Goal: Task Accomplishment & Management: Complete application form

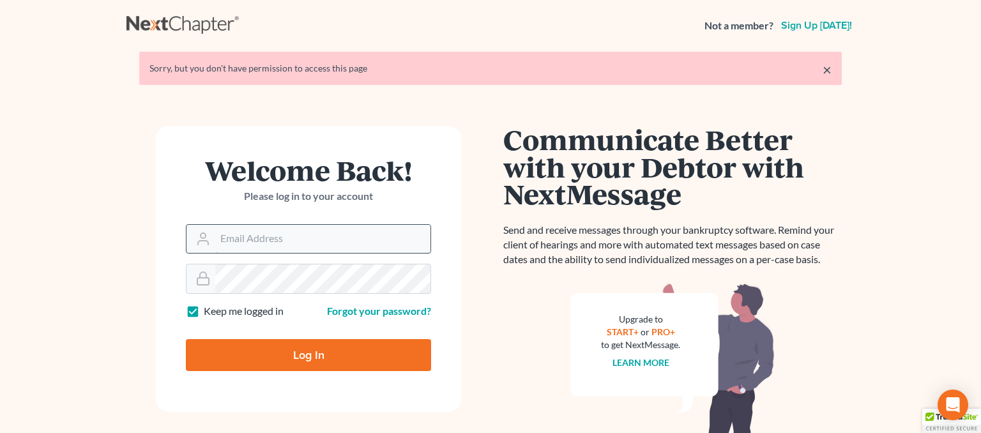
click at [312, 244] on input "Email Address" at bounding box center [322, 239] width 215 height 28
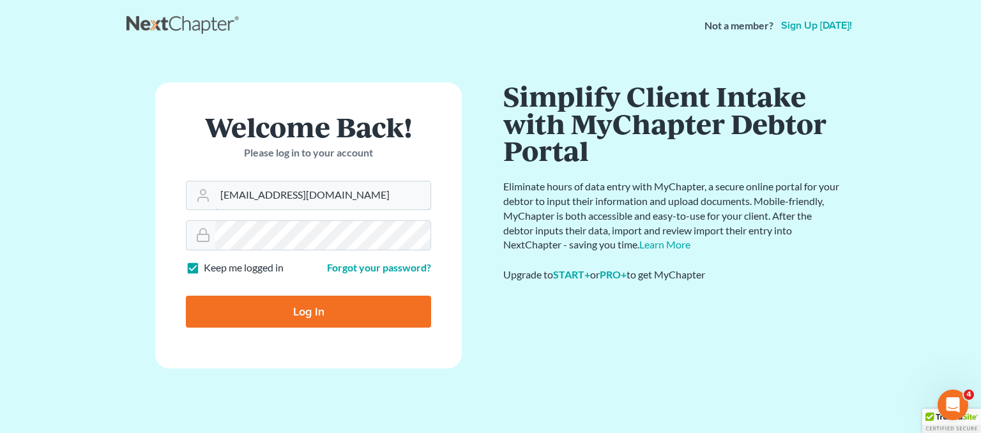
type input "[EMAIL_ADDRESS][DOMAIN_NAME]"
click at [287, 308] on input "Log In" at bounding box center [308, 312] width 245 height 32
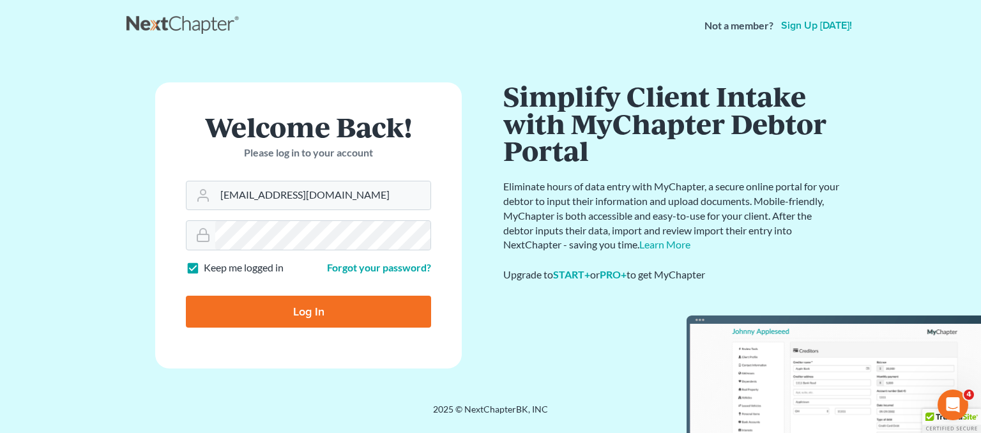
type input "Thinking..."
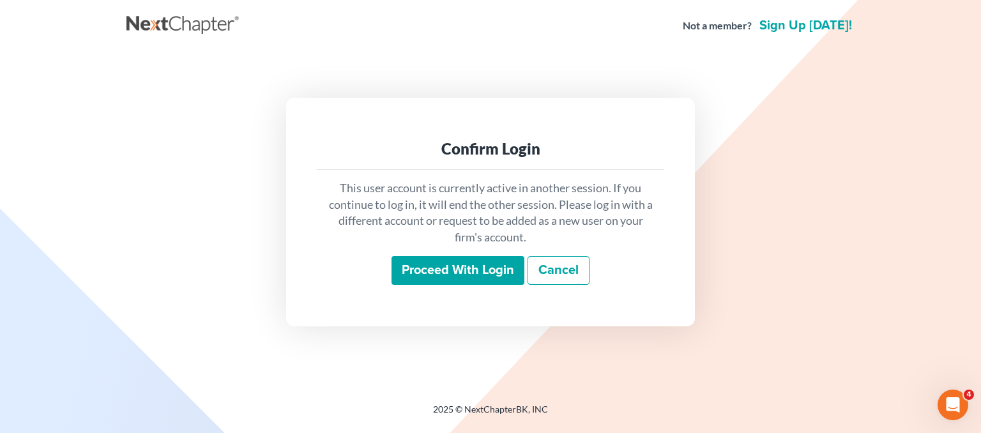
click at [471, 271] on input "Proceed with login" at bounding box center [458, 270] width 133 height 29
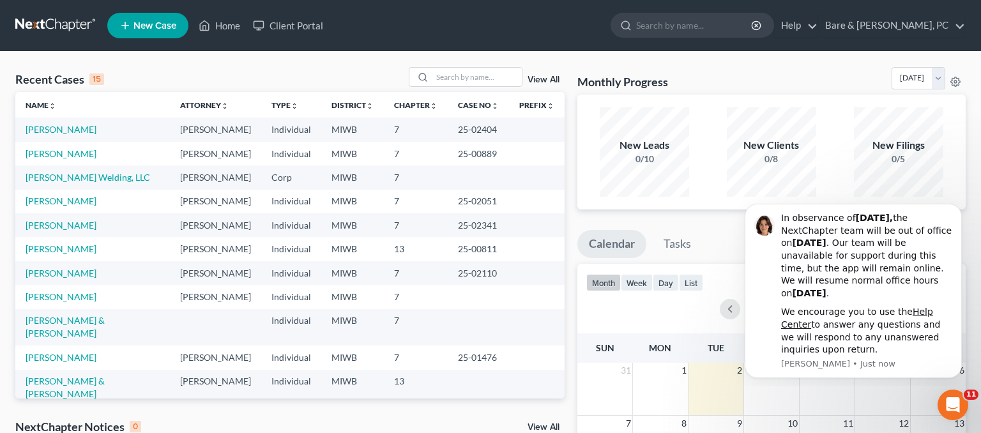
click at [57, 195] on td "[PERSON_NAME]" at bounding box center [92, 202] width 155 height 24
click at [59, 197] on link "[PERSON_NAME]" at bounding box center [61, 200] width 71 height 11
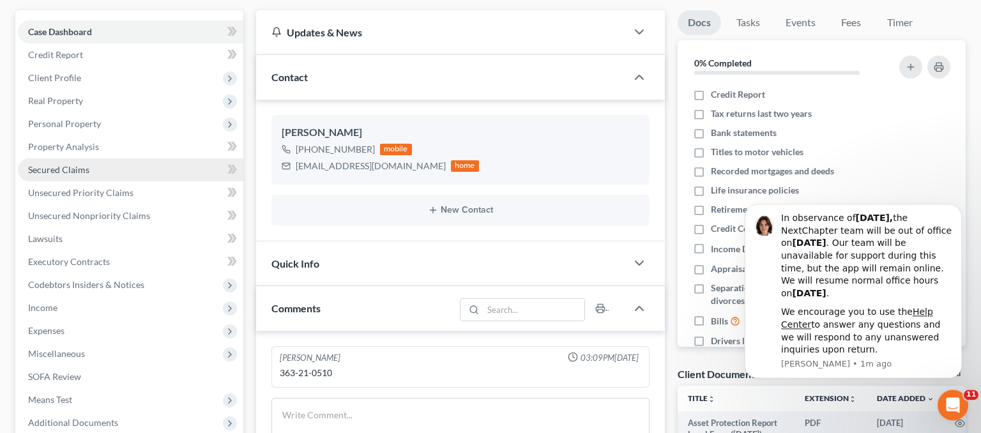
scroll to position [135, 0]
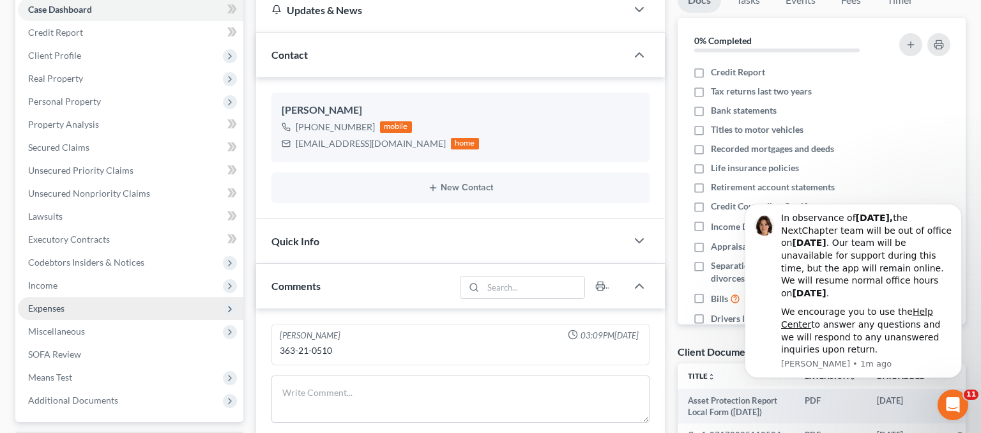
click at [71, 303] on span "Expenses" at bounding box center [131, 308] width 226 height 23
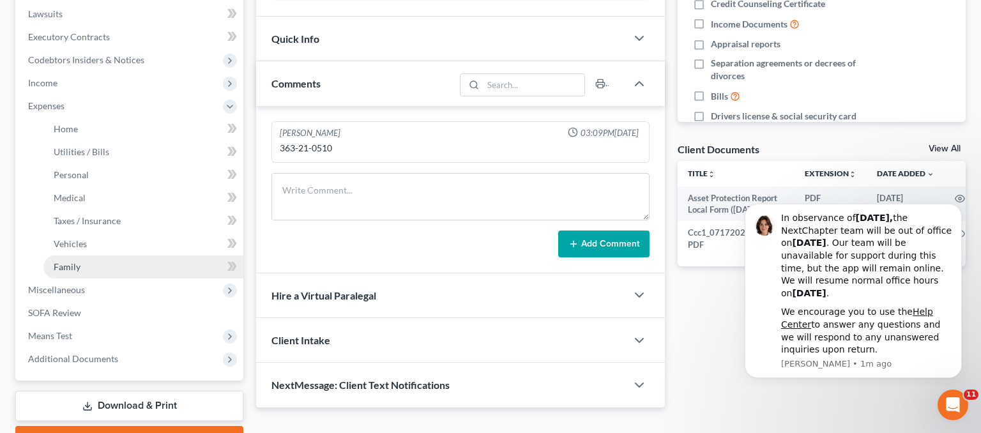
click at [79, 259] on link "Family" at bounding box center [143, 267] width 200 height 23
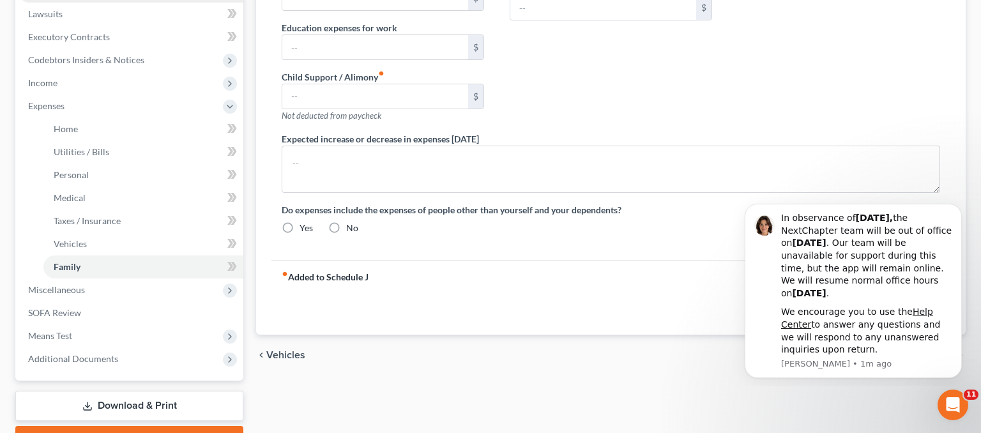
type input "210.00"
type input "0.00"
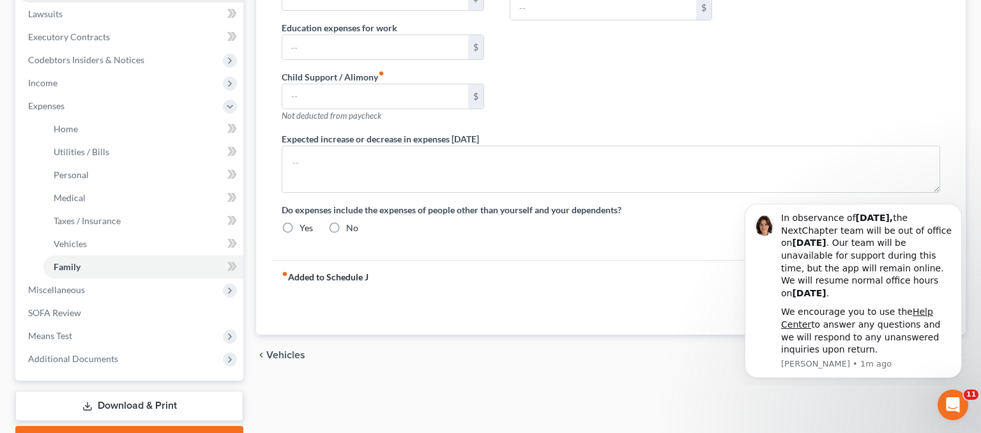
type input "0.00"
type input "45.00"
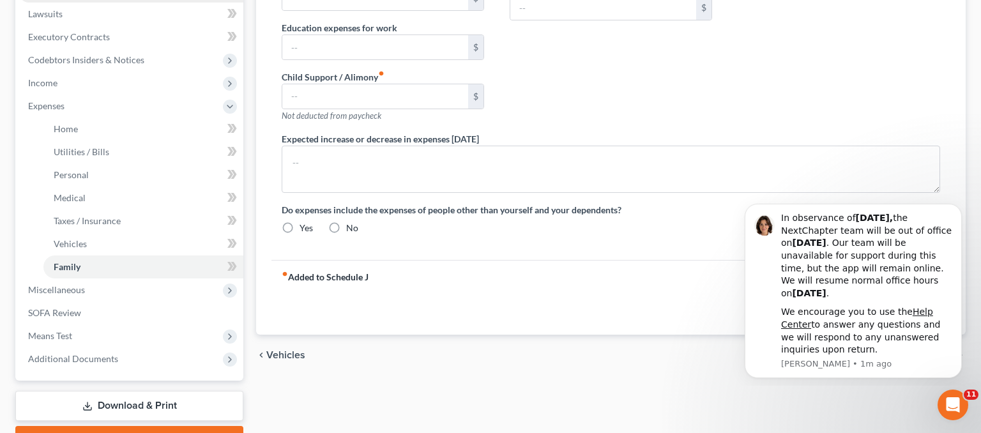
type input "Pet expenses"
type textarea "Debtor's roommate auto deposits his paychecks into the Debtor's bank account. D…"
radio input "true"
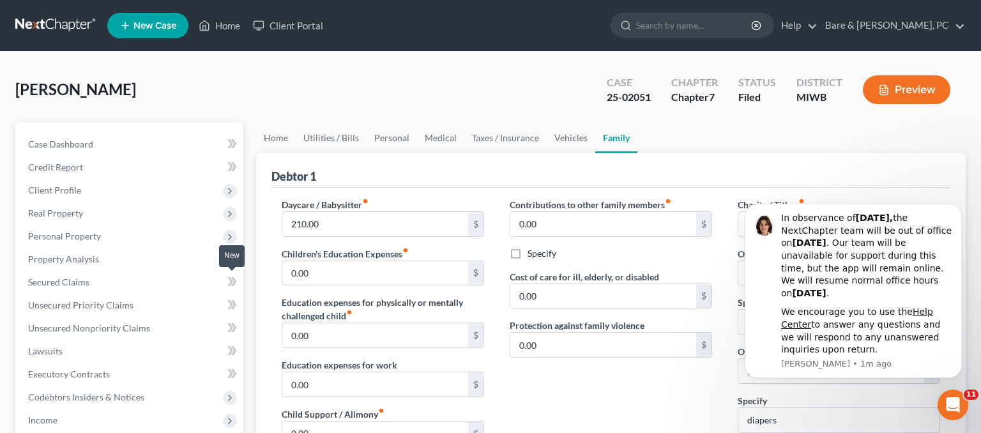
scroll to position [406, 0]
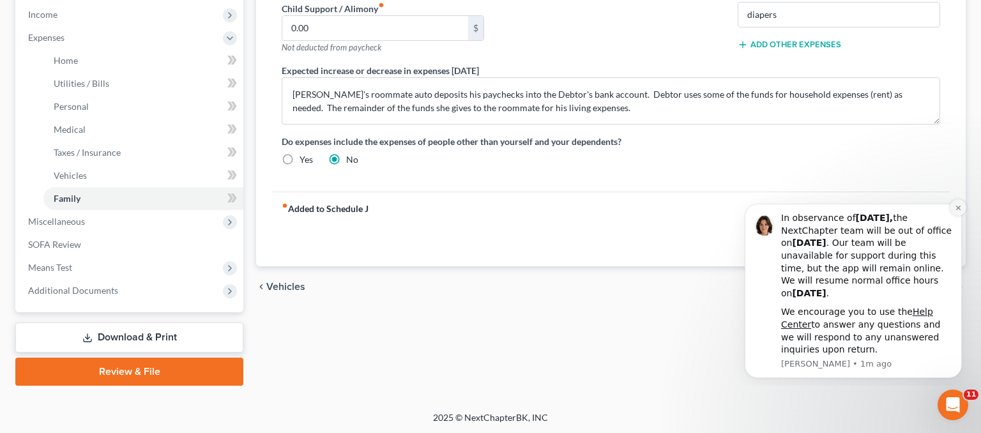
click at [954, 207] on button "Dismiss notification" at bounding box center [958, 207] width 17 height 17
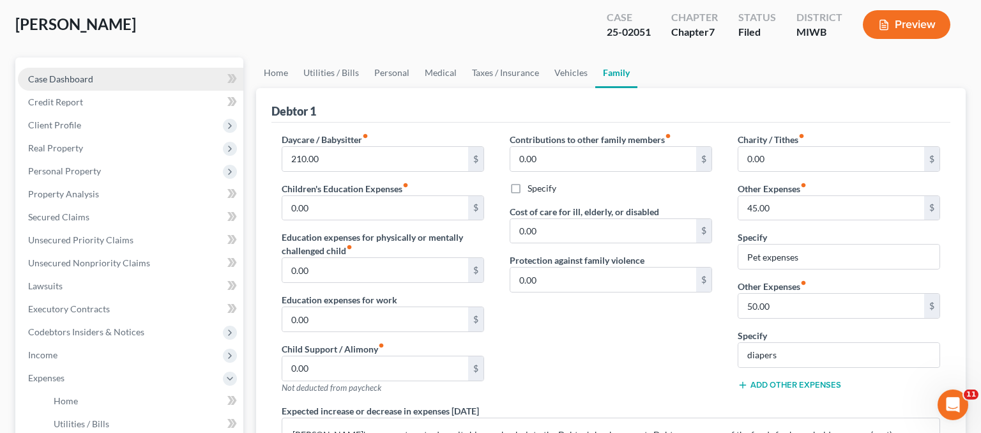
scroll to position [0, 0]
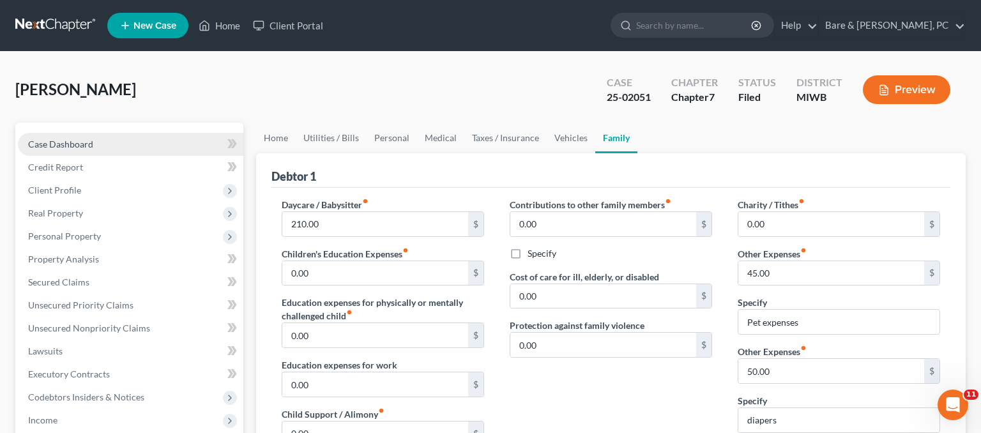
click at [96, 146] on link "Case Dashboard" at bounding box center [131, 144] width 226 height 23
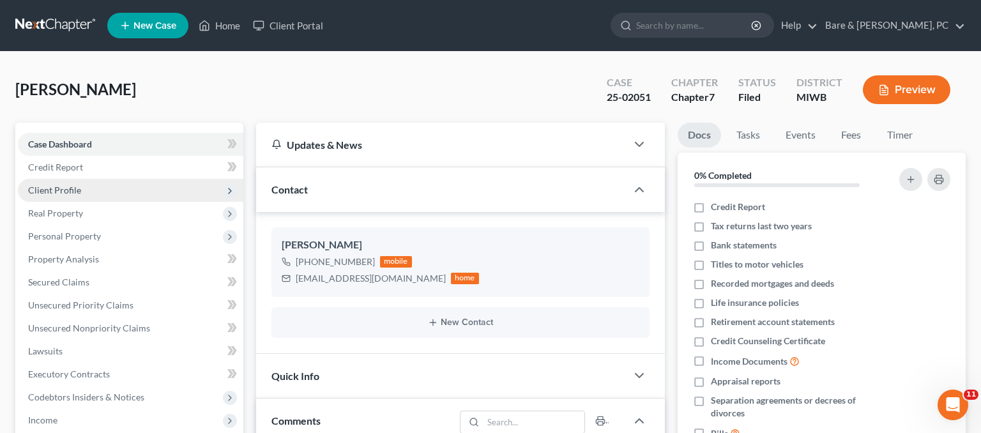
click at [105, 190] on span "Client Profile" at bounding box center [131, 190] width 226 height 23
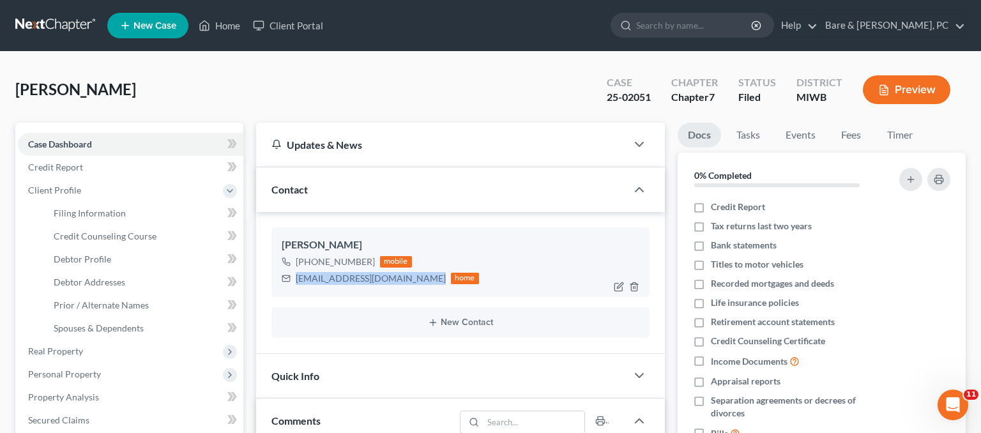
drag, startPoint x: 423, startPoint y: 278, endPoint x: 289, endPoint y: 280, distance: 133.5
click at [288, 282] on div "amber.stoddard2020@gmail.com home" at bounding box center [380, 278] width 197 height 17
copy div "amber.stoddard2020@gmail.com"
click at [213, 27] on link "Home" at bounding box center [219, 25] width 54 height 23
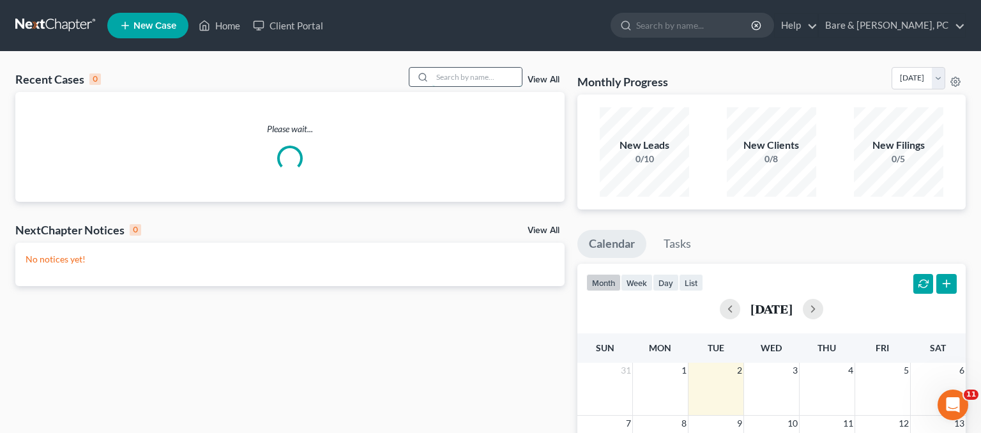
click at [459, 72] on input "search" at bounding box center [476, 77] width 89 height 19
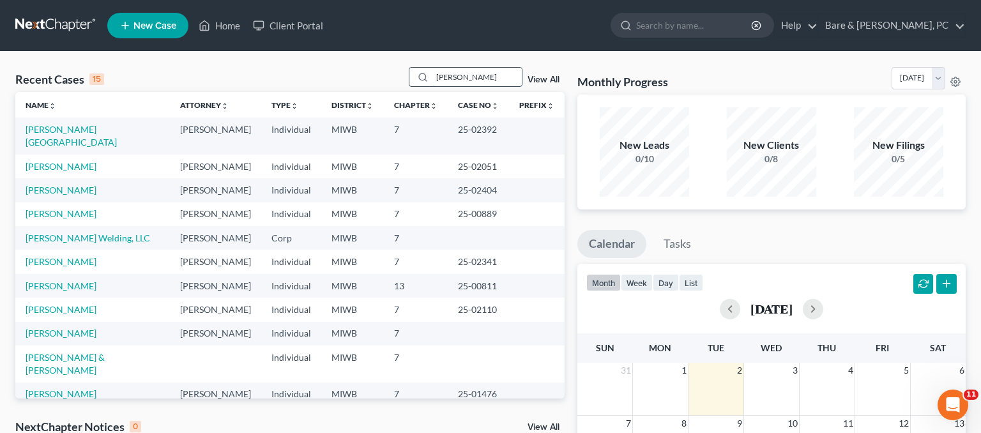
type input "mccoy"
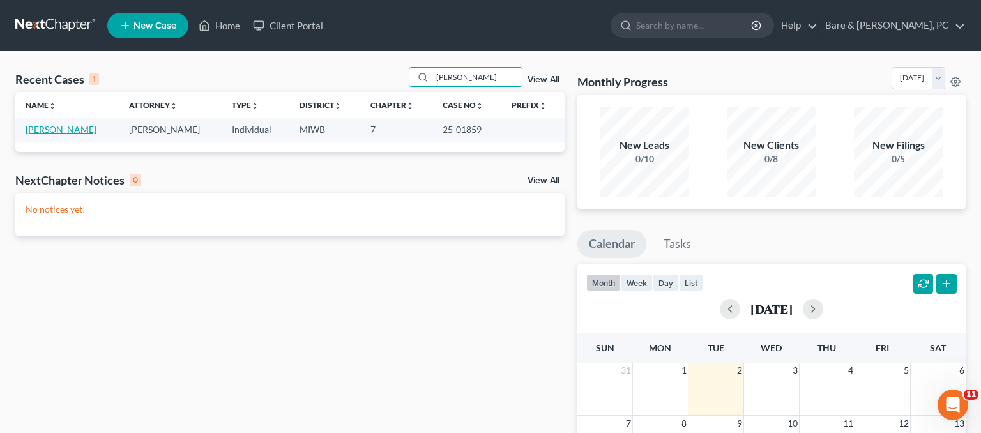
click at [46, 126] on link "[PERSON_NAME]" at bounding box center [61, 129] width 71 height 11
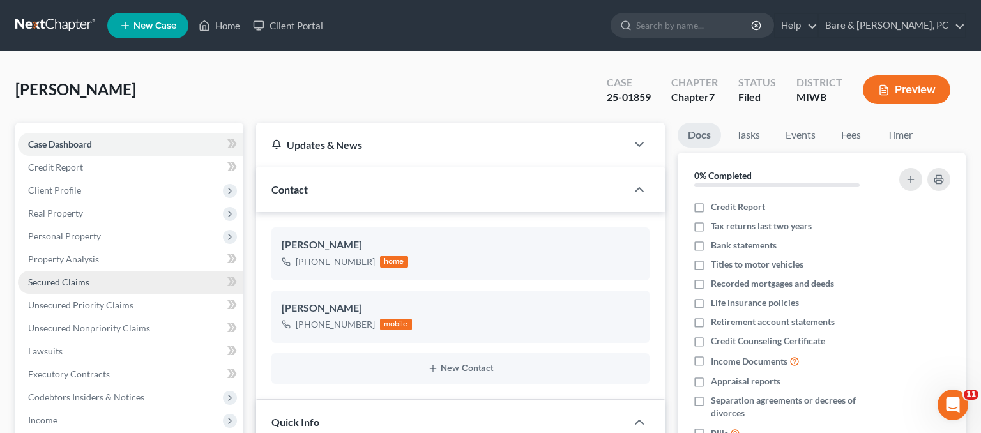
click at [57, 291] on link "Secured Claims" at bounding box center [131, 282] width 226 height 23
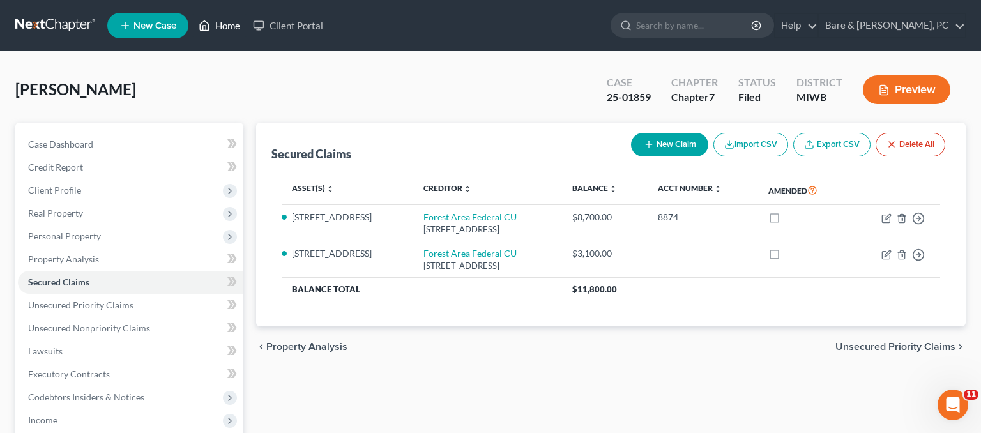
click at [245, 24] on link "Home" at bounding box center [219, 25] width 54 height 23
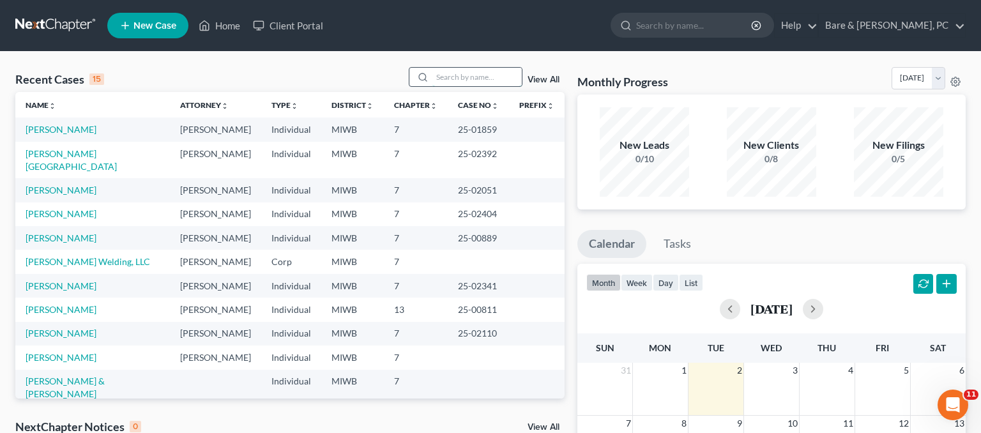
click at [481, 78] on input "search" at bounding box center [476, 77] width 89 height 19
type input "klotzer"
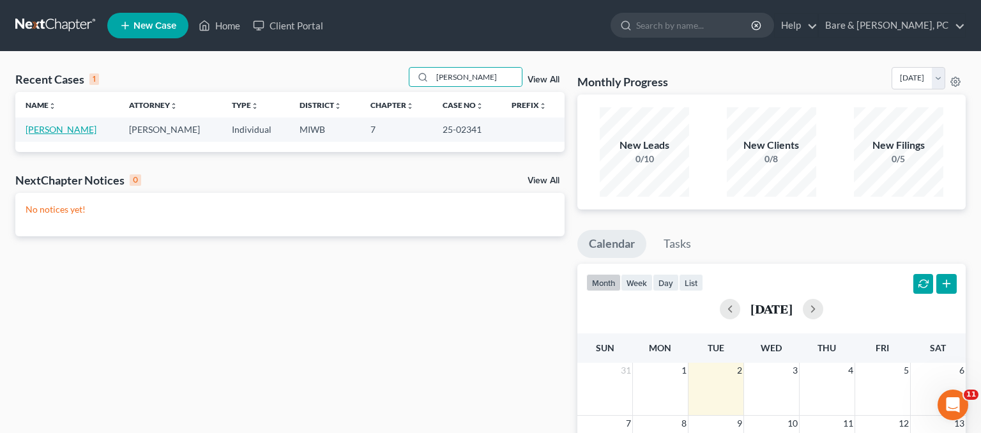
click at [61, 128] on link "[PERSON_NAME]" at bounding box center [61, 129] width 71 height 11
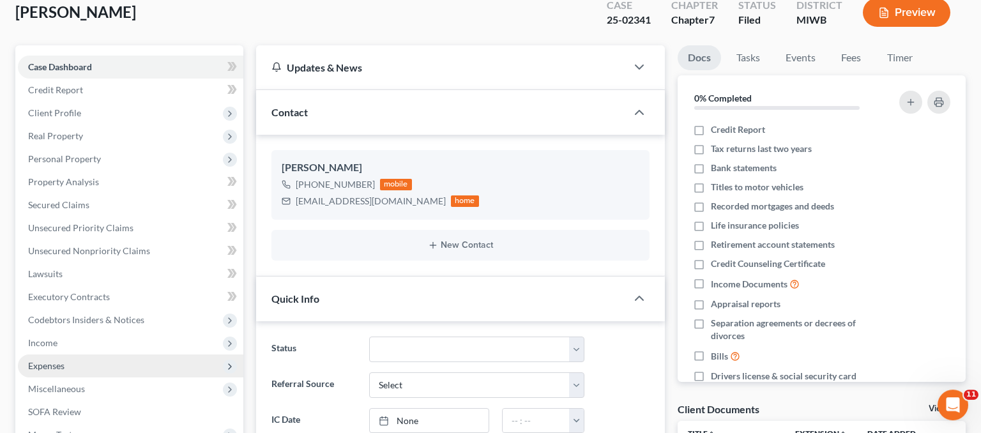
scroll to position [135, 0]
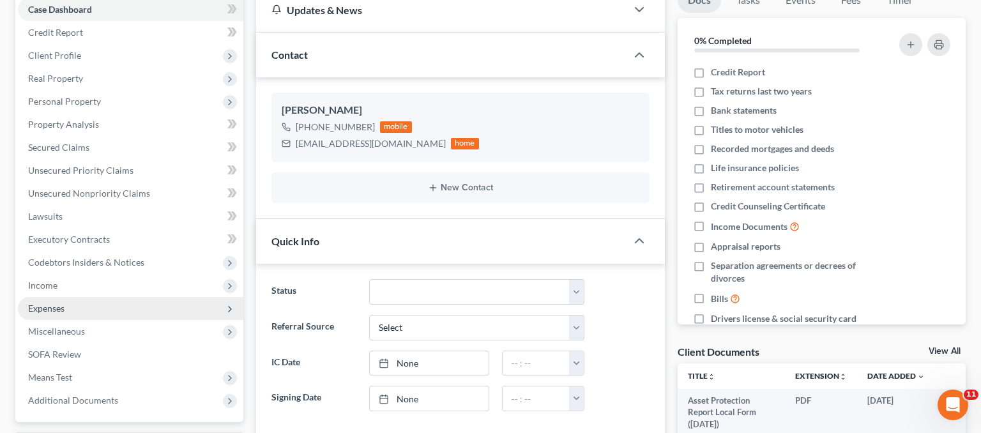
click at [57, 300] on span "Expenses" at bounding box center [131, 308] width 226 height 23
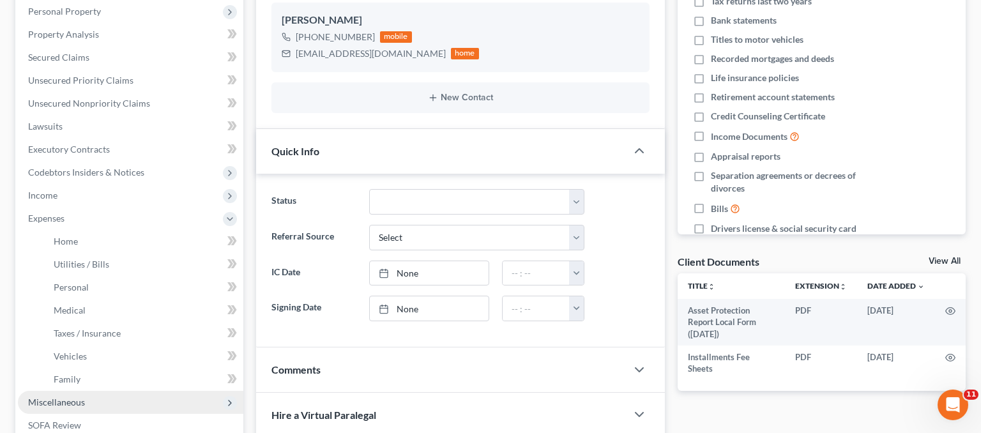
scroll to position [270, 0]
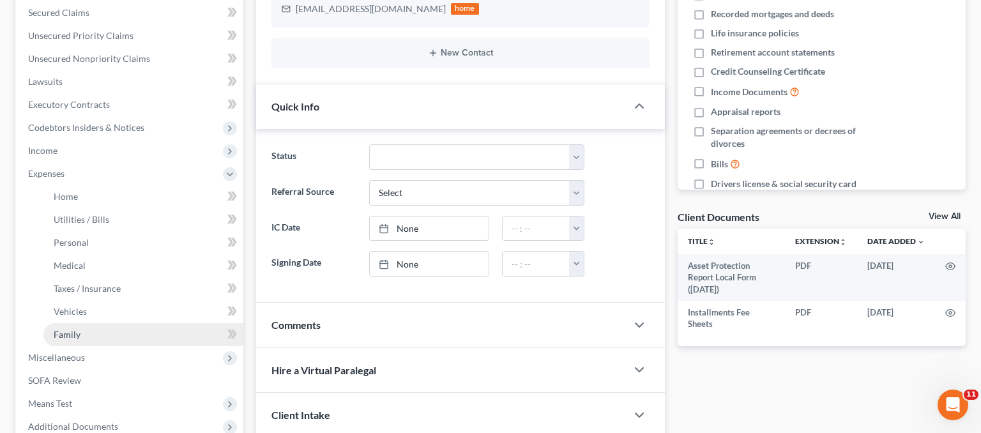
click at [98, 333] on link "Family" at bounding box center [143, 334] width 200 height 23
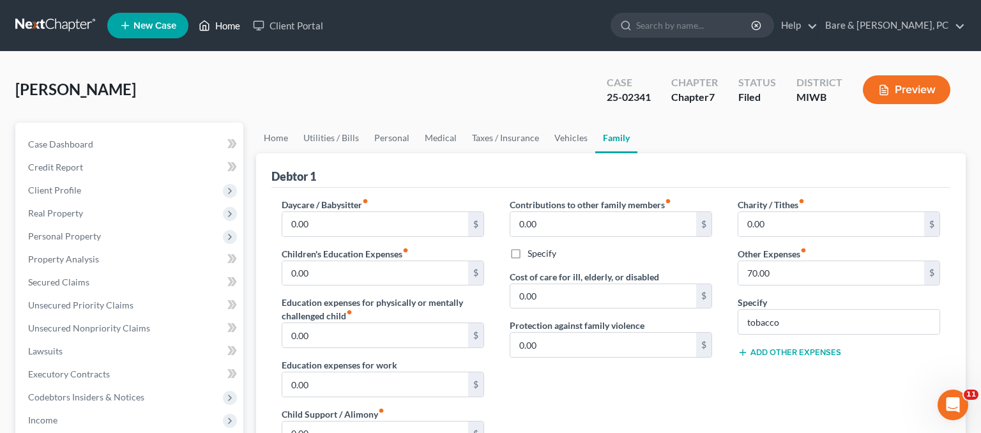
click at [231, 27] on link "Home" at bounding box center [219, 25] width 54 height 23
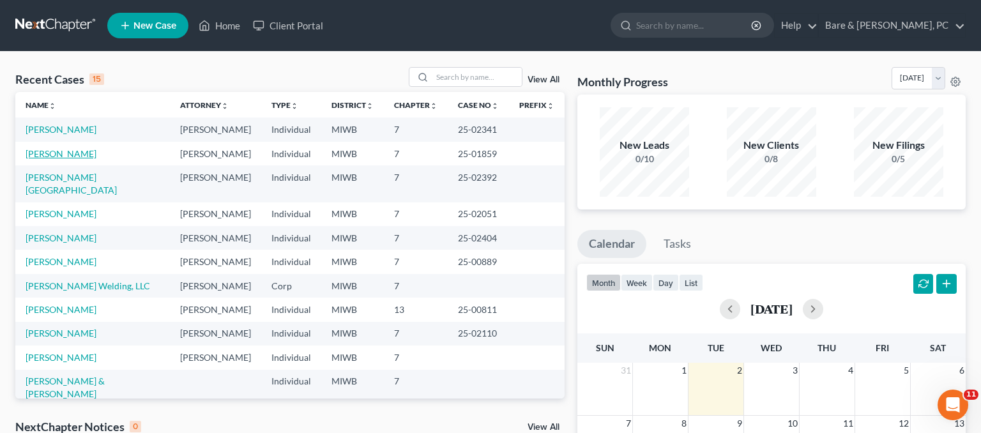
click at [47, 149] on link "[PERSON_NAME]" at bounding box center [61, 153] width 71 height 11
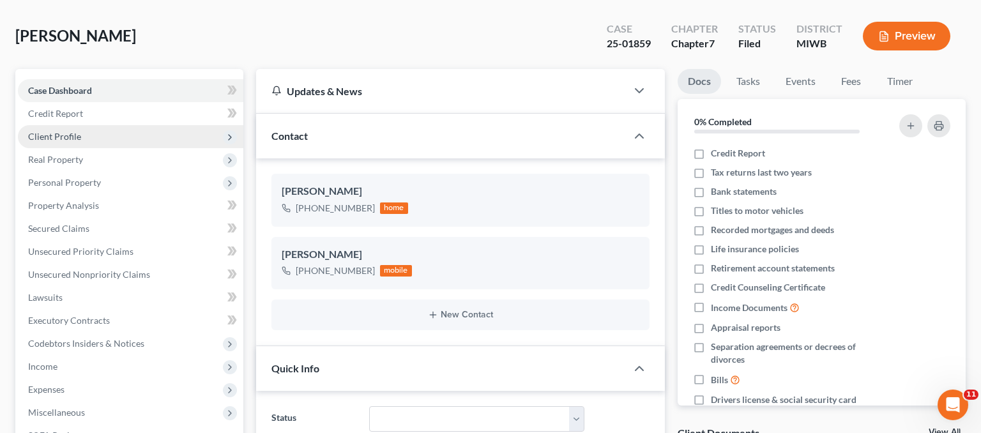
scroll to position [67, 0]
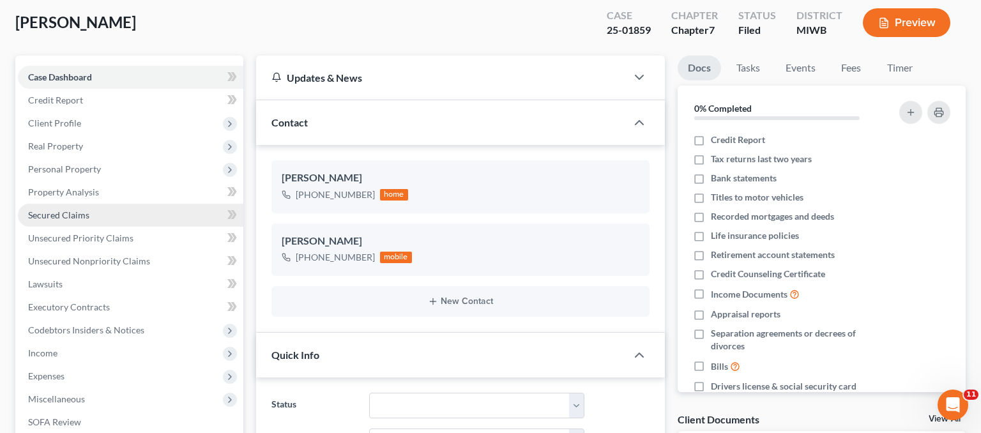
click at [63, 216] on span "Secured Claims" at bounding box center [58, 215] width 61 height 11
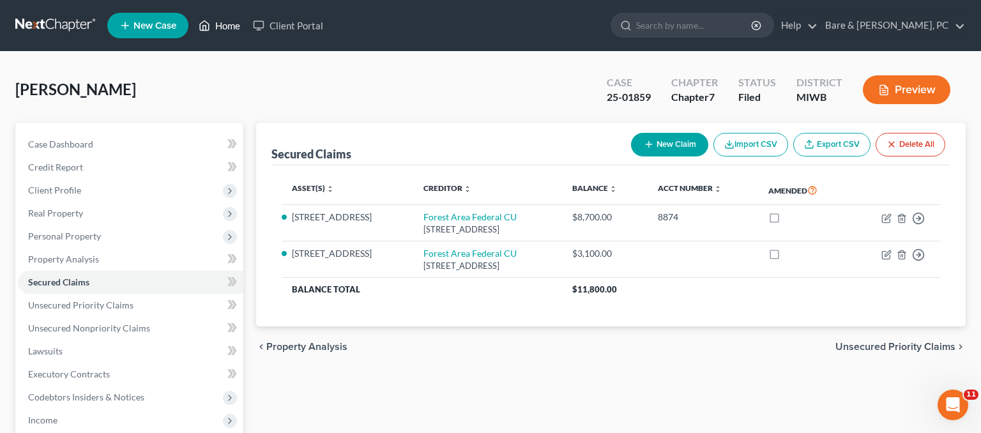
click at [227, 29] on link "Home" at bounding box center [219, 25] width 54 height 23
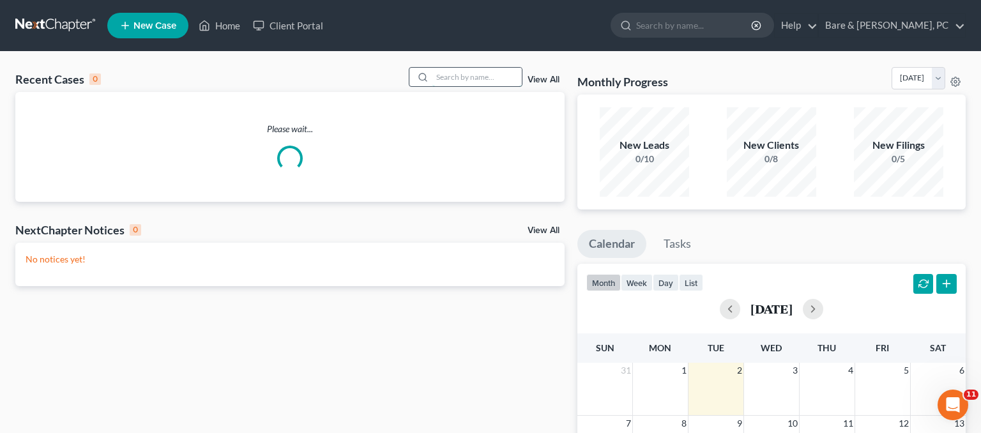
click at [457, 77] on input "search" at bounding box center [476, 77] width 89 height 19
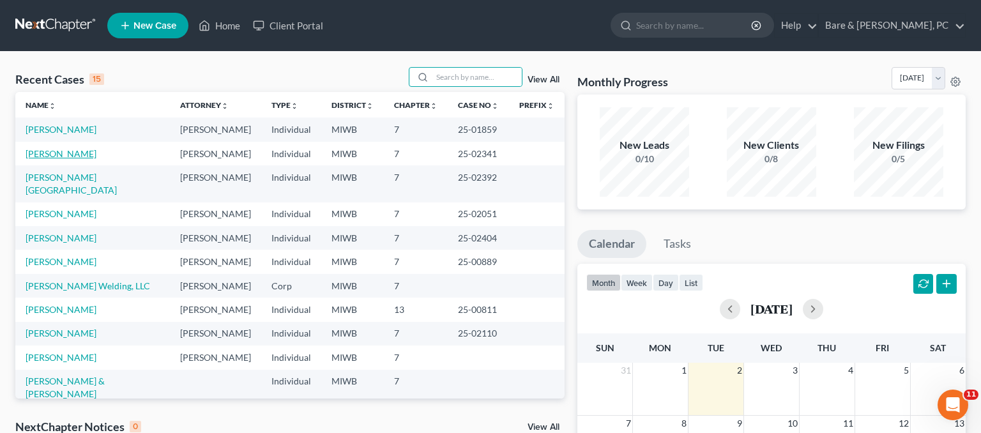
click at [49, 149] on link "[PERSON_NAME]" at bounding box center [61, 153] width 71 height 11
click at [65, 130] on link "[PERSON_NAME]" at bounding box center [61, 129] width 71 height 11
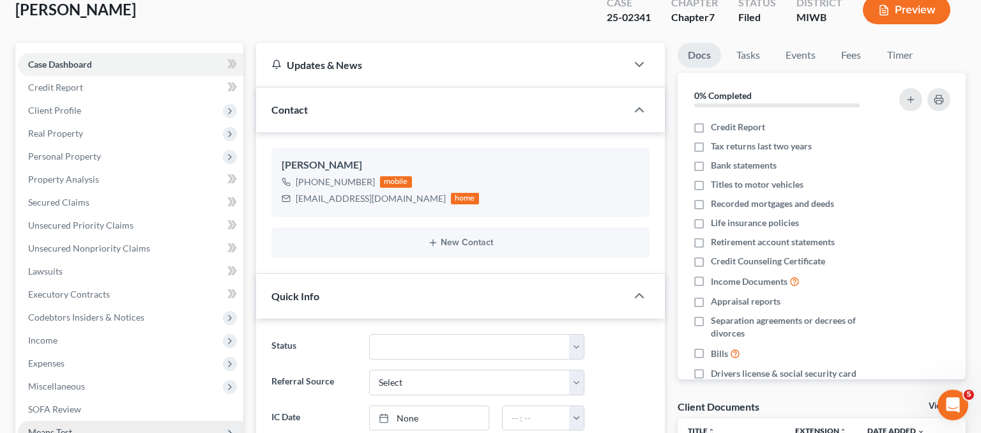
scroll to position [202, 0]
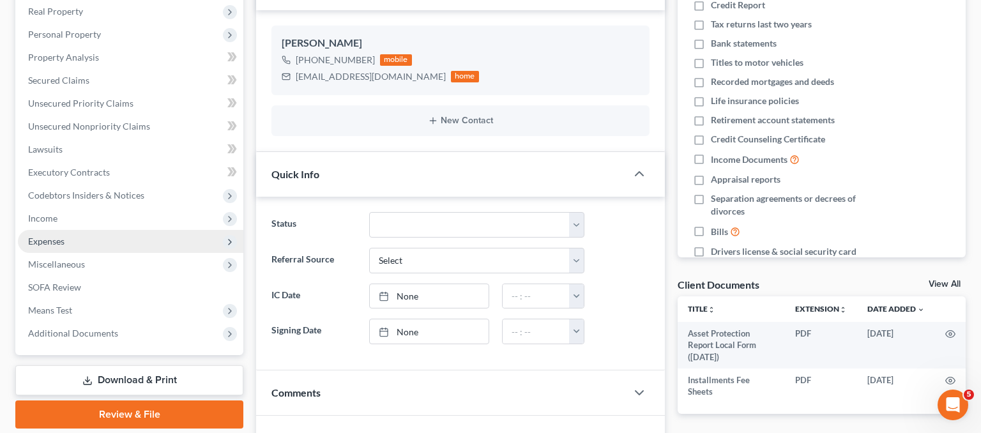
click at [70, 241] on span "Expenses" at bounding box center [131, 241] width 226 height 23
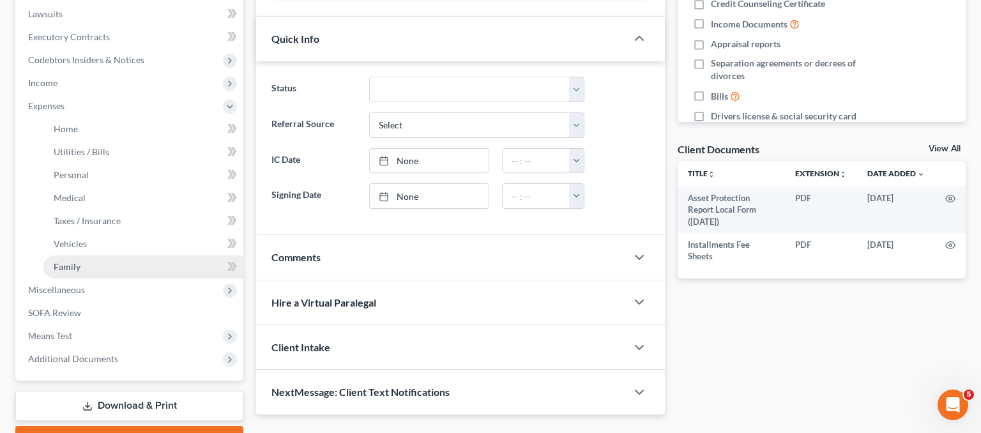
click at [73, 272] on link "Family" at bounding box center [143, 267] width 200 height 23
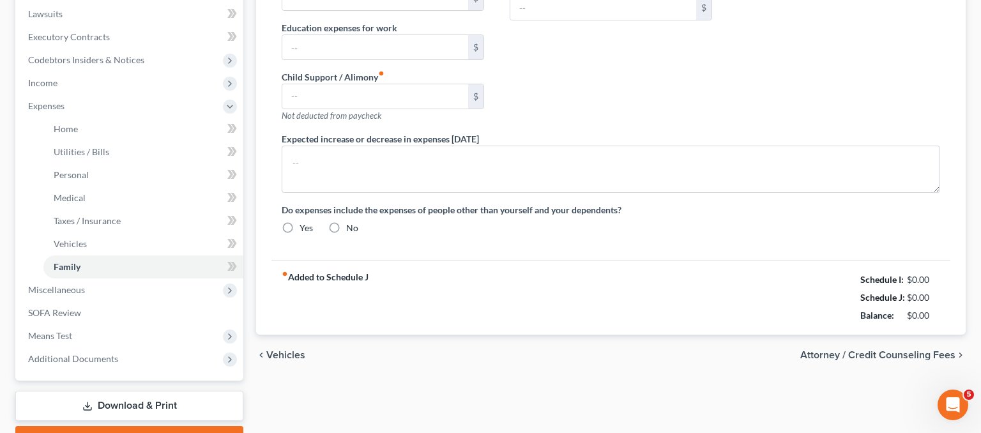
type input "0.00"
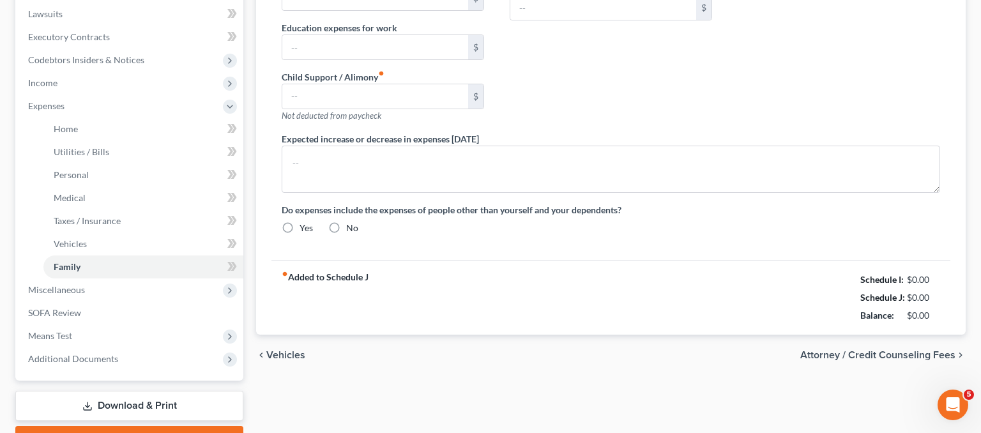
type input "0.00"
type input "70.00"
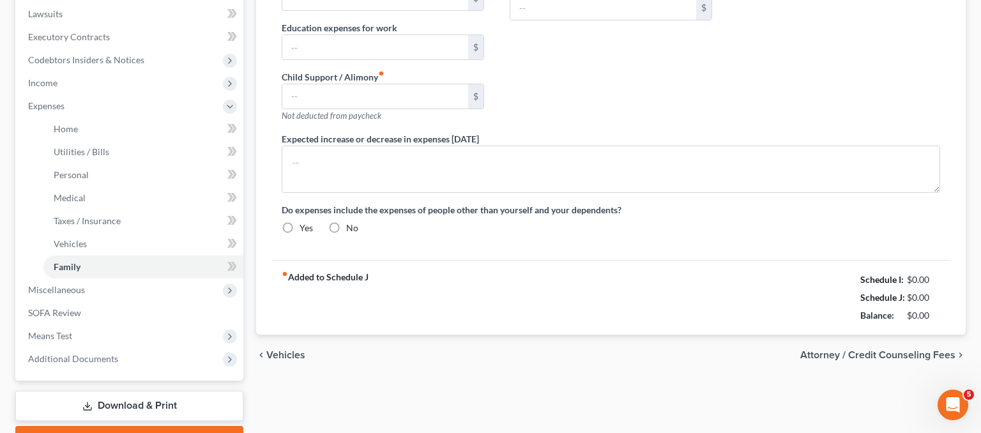
type input "tobacco"
radio input "true"
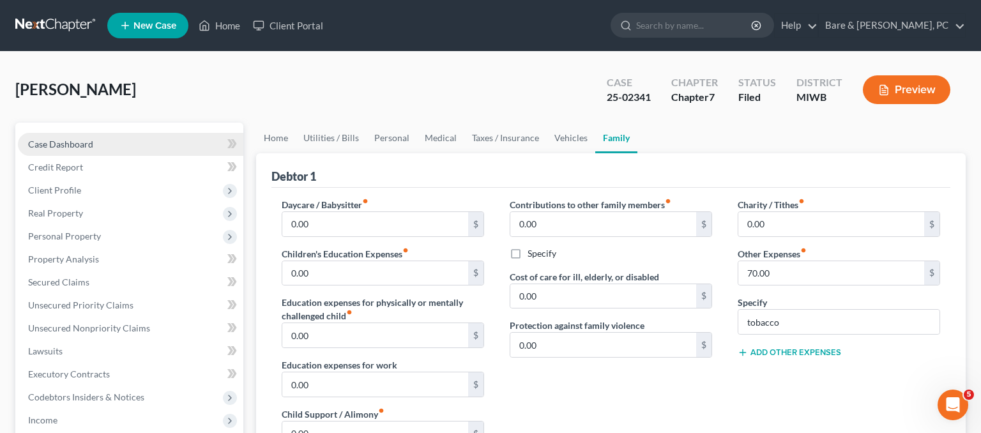
click at [89, 137] on link "Case Dashboard" at bounding box center [131, 144] width 226 height 23
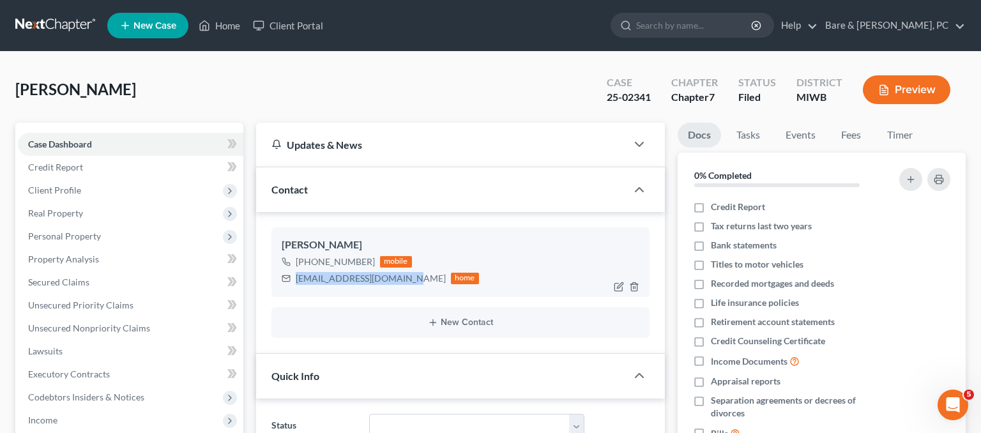
drag, startPoint x: 400, startPoint y: 280, endPoint x: 297, endPoint y: 282, distance: 102.9
click at [297, 282] on div "[EMAIL_ADDRESS][DOMAIN_NAME]" at bounding box center [371, 278] width 150 height 13
copy div "[EMAIL_ADDRESS][DOMAIN_NAME]"
click at [206, 19] on icon at bounding box center [204, 25] width 11 height 15
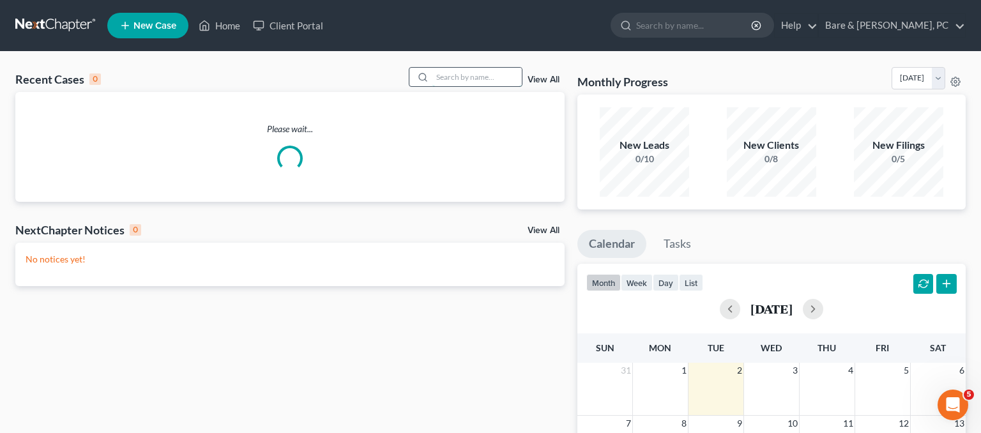
click at [436, 74] on input "search" at bounding box center [476, 77] width 89 height 19
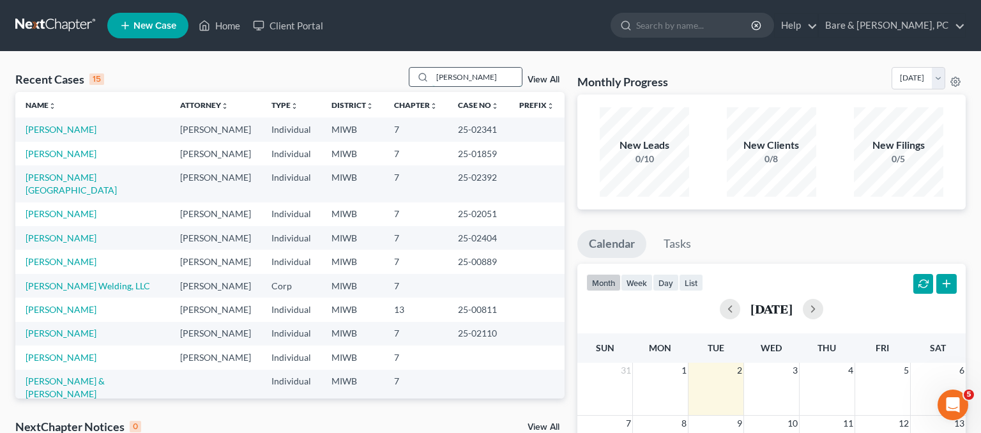
type input "[PERSON_NAME]"
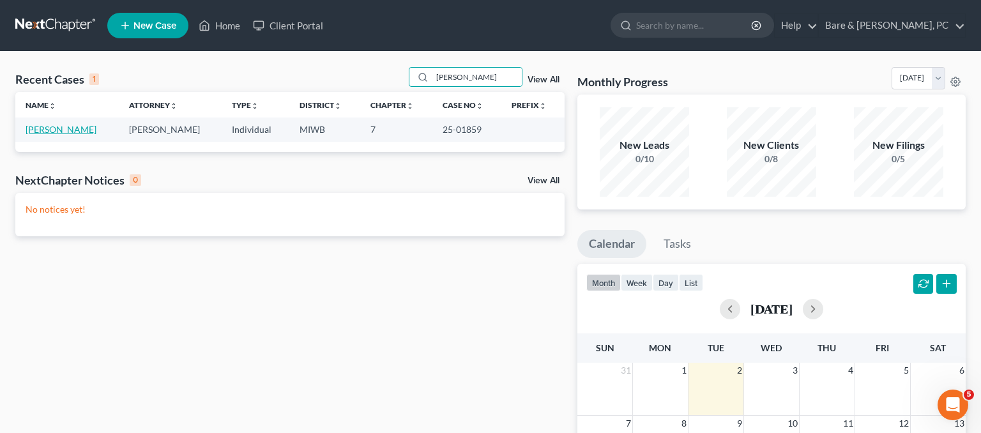
click at [49, 133] on link "[PERSON_NAME]" at bounding box center [61, 129] width 71 height 11
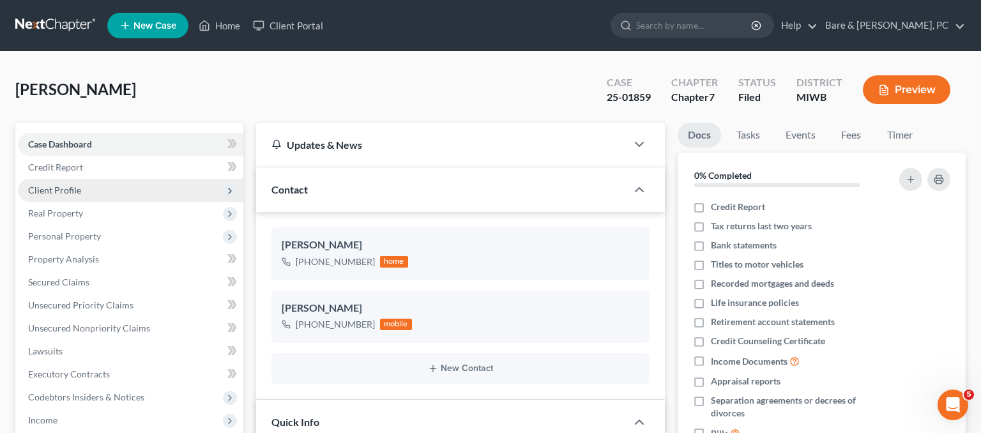
click at [65, 185] on span "Client Profile" at bounding box center [54, 190] width 53 height 11
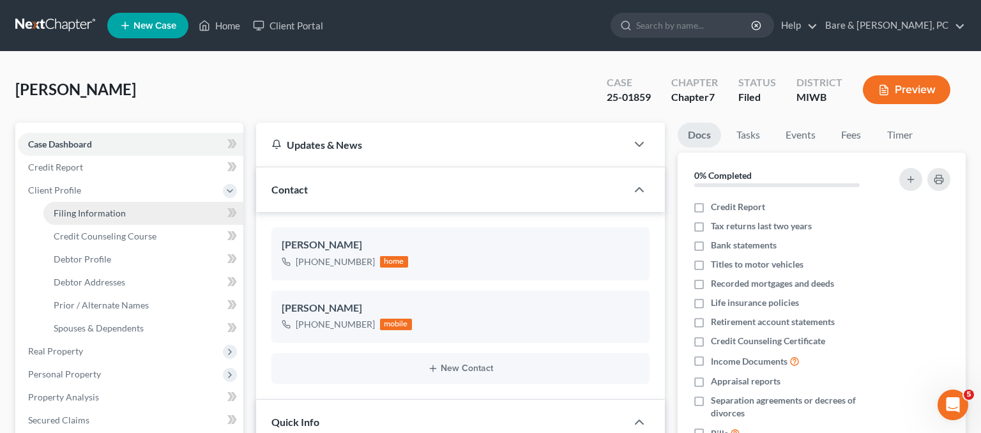
click at [66, 208] on span "Filing Information" at bounding box center [90, 213] width 72 height 11
select select "1"
select select "0"
select select "23"
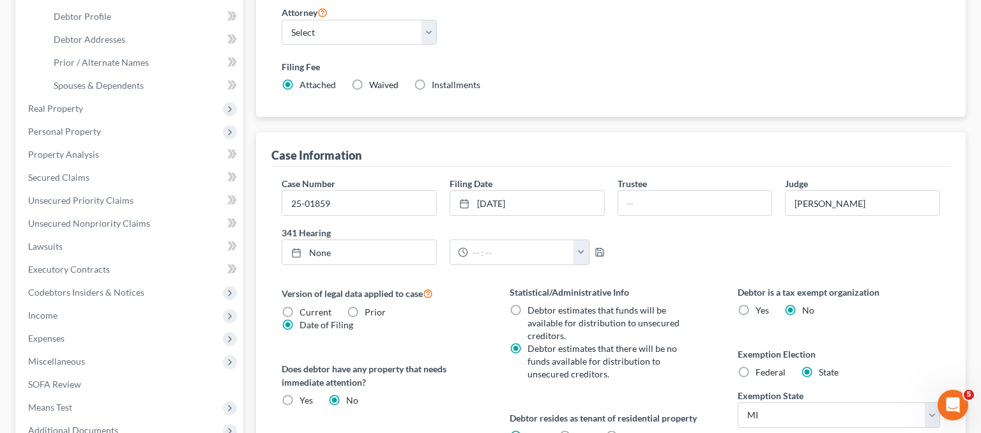
scroll to position [270, 0]
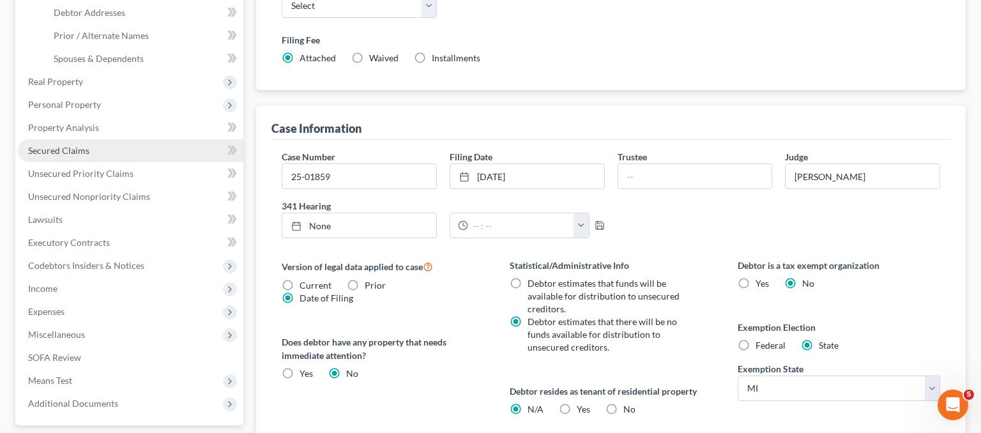
click at [83, 152] on span "Secured Claims" at bounding box center [58, 150] width 61 height 11
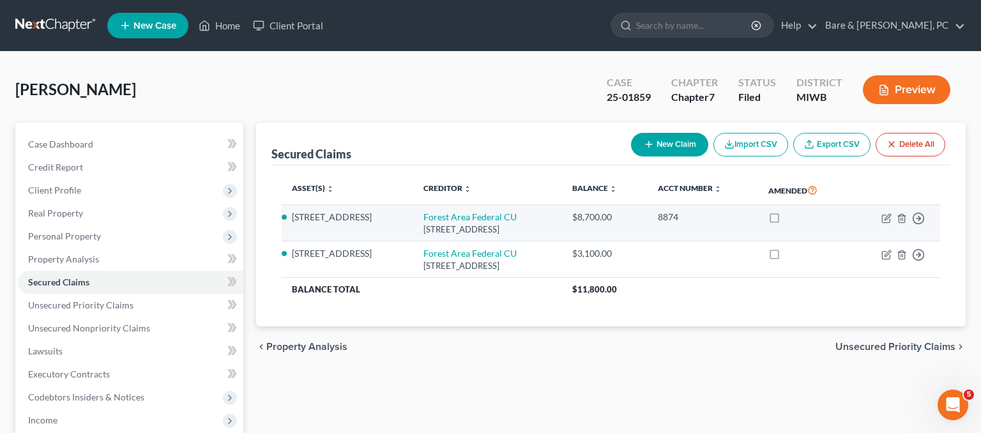
click at [321, 217] on li "[STREET_ADDRESS]" at bounding box center [347, 217] width 111 height 13
click at [883, 218] on icon "button" at bounding box center [886, 219] width 8 height 8
select select "23"
select select "2"
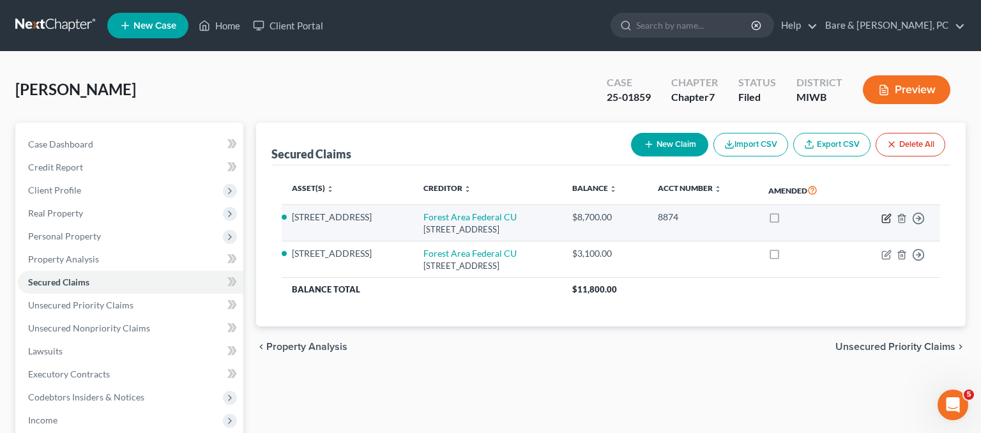
select select "3"
select select "0"
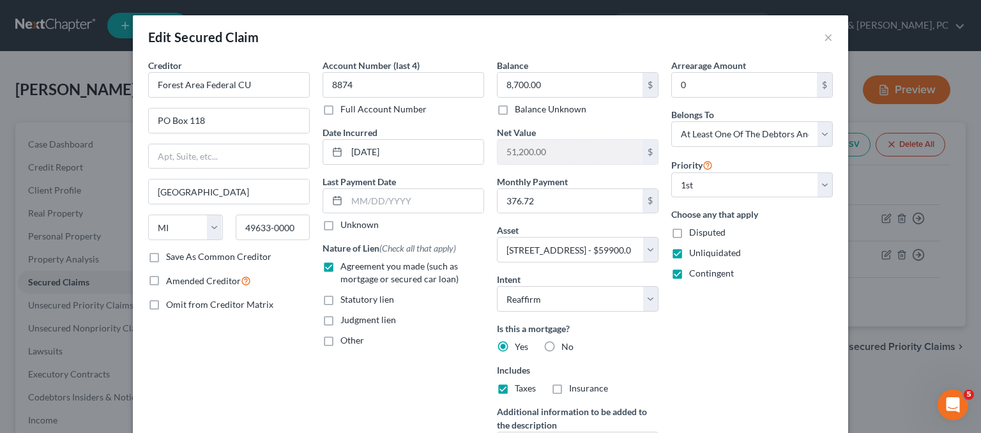
scroll to position [207, 0]
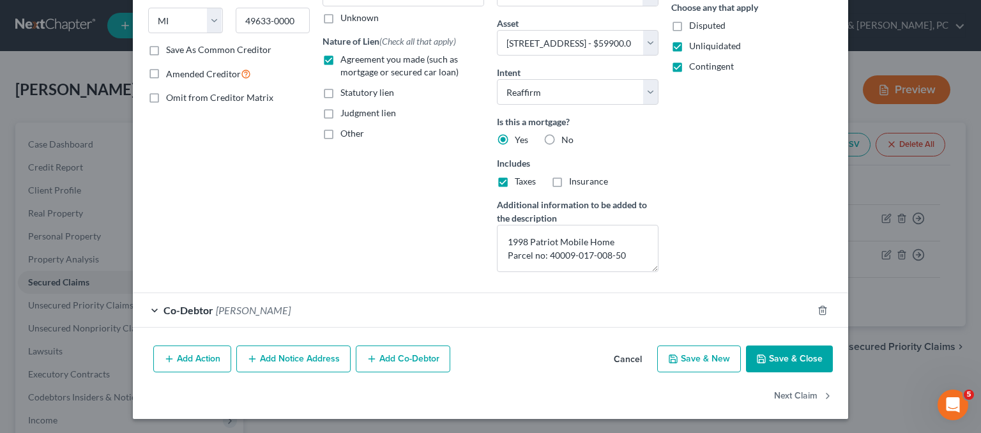
click at [777, 359] on button "Save & Close" at bounding box center [789, 359] width 87 height 27
select select
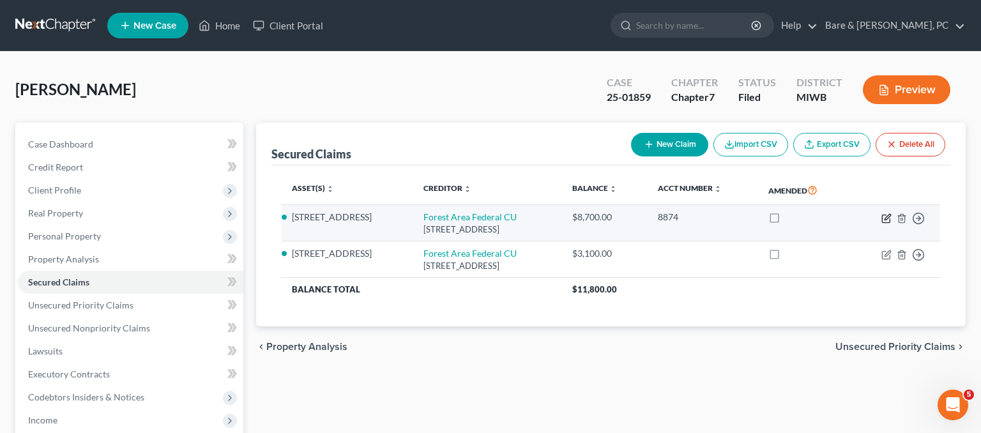
click at [882, 218] on icon "button" at bounding box center [886, 219] width 8 height 8
select select "23"
select select "2"
select select "3"
select select "0"
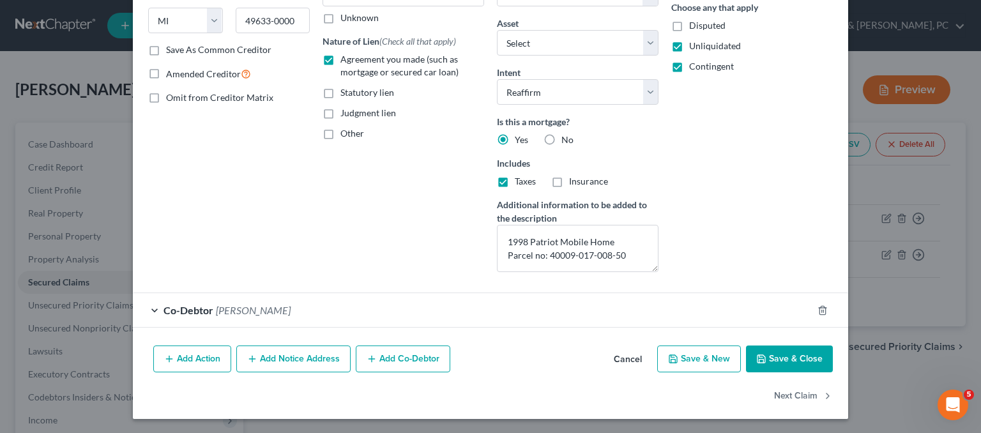
scroll to position [0, 0]
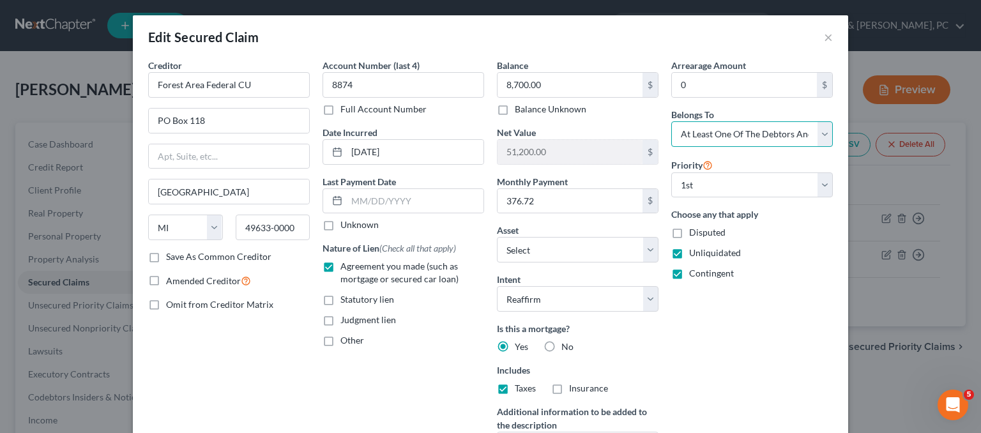
click at [763, 136] on select "Select Debtor 1 Only Debtor 2 Only Debtor 1 And Debtor 2 Only At Least One Of T…" at bounding box center [752, 134] width 162 height 26
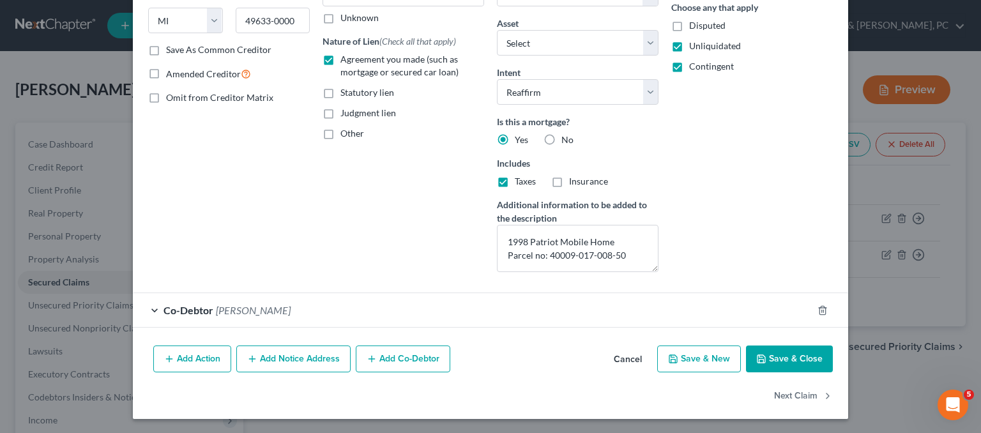
click at [792, 364] on button "Save & Close" at bounding box center [789, 359] width 87 height 27
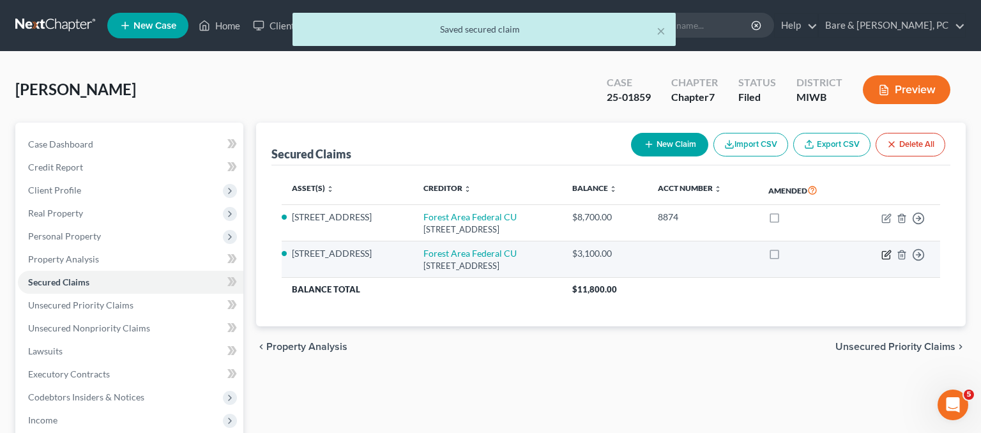
click at [884, 252] on icon "button" at bounding box center [887, 255] width 10 height 10
select select "23"
select select "2"
select select "3"
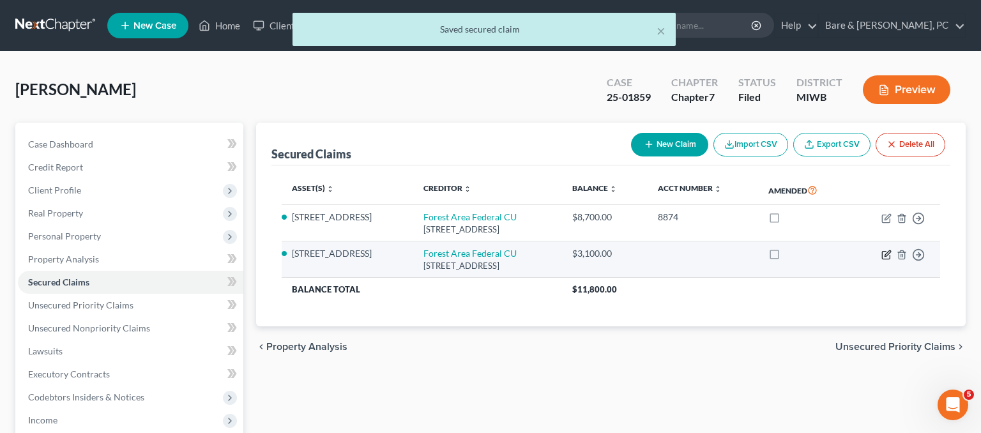
select select "0"
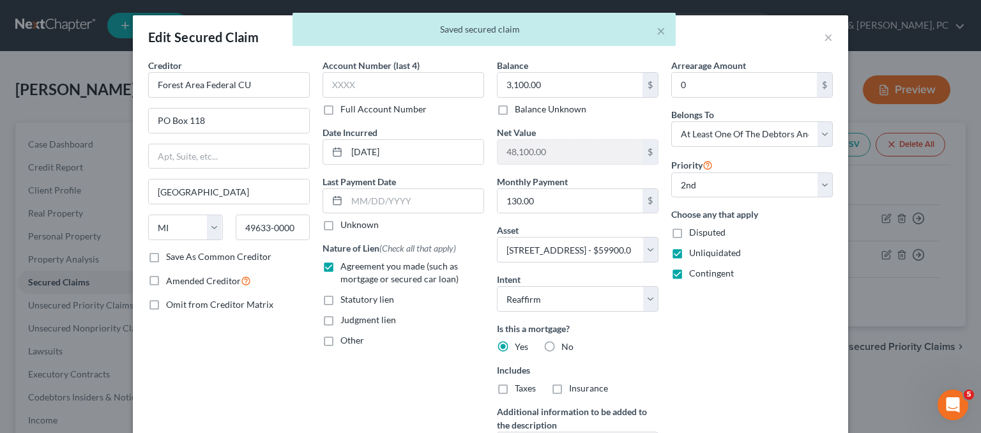
scroll to position [172, 0]
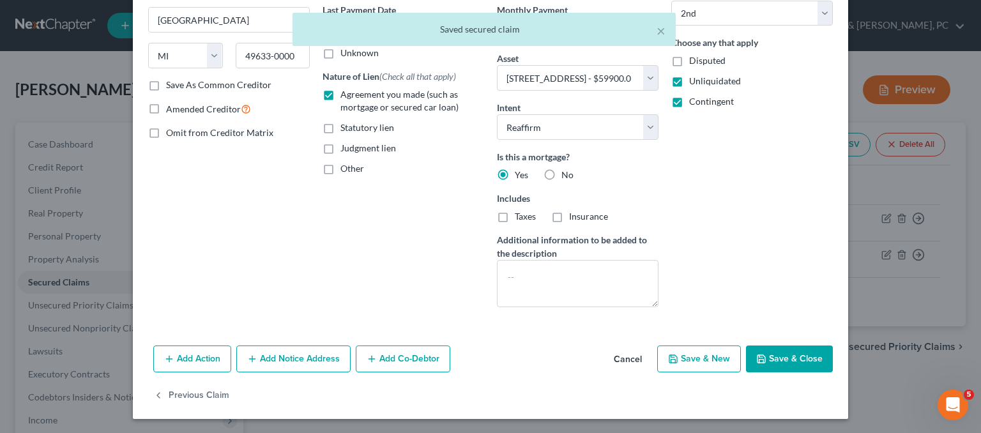
click at [783, 353] on button "Save & Close" at bounding box center [789, 359] width 87 height 27
select select
select select "1"
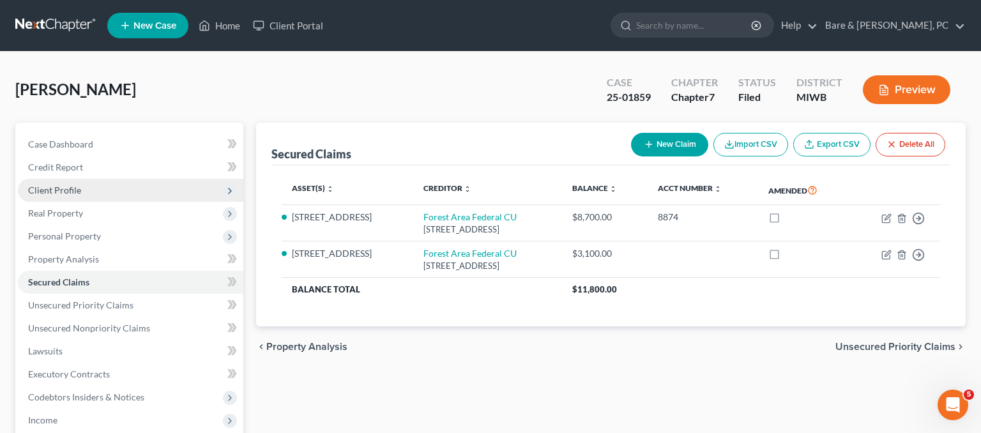
click at [88, 195] on span "Client Profile" at bounding box center [131, 190] width 226 height 23
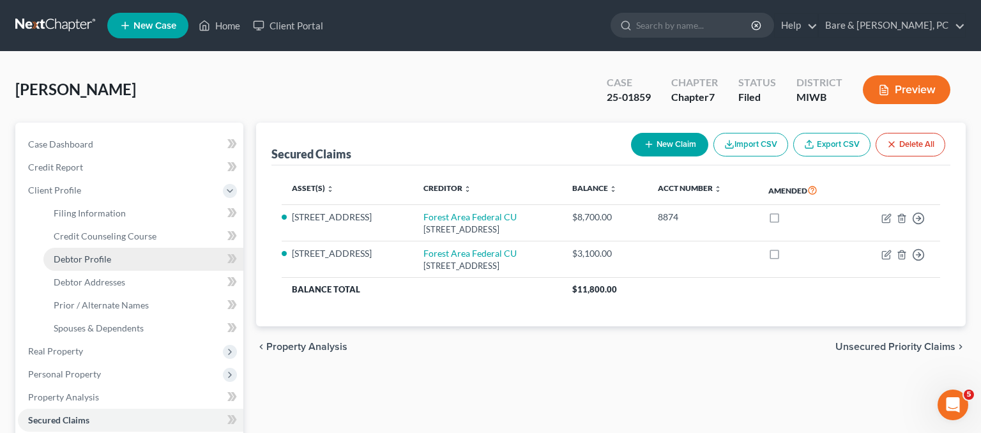
click at [107, 256] on span "Debtor Profile" at bounding box center [82, 259] width 57 height 11
select select "0"
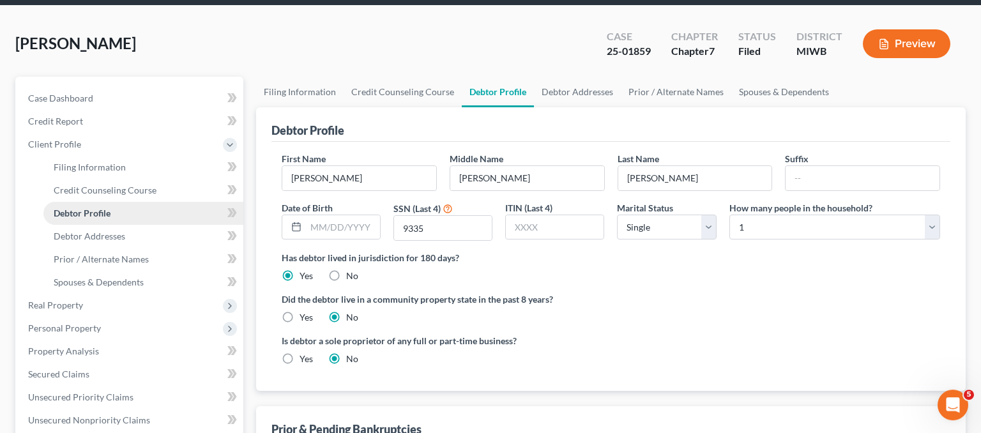
scroll to position [67, 0]
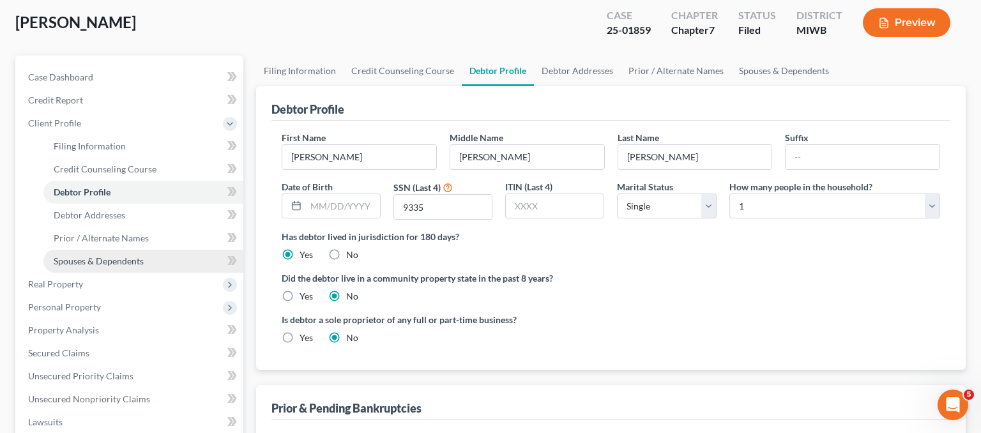
click at [122, 259] on span "Spouses & Dependents" at bounding box center [99, 261] width 90 height 11
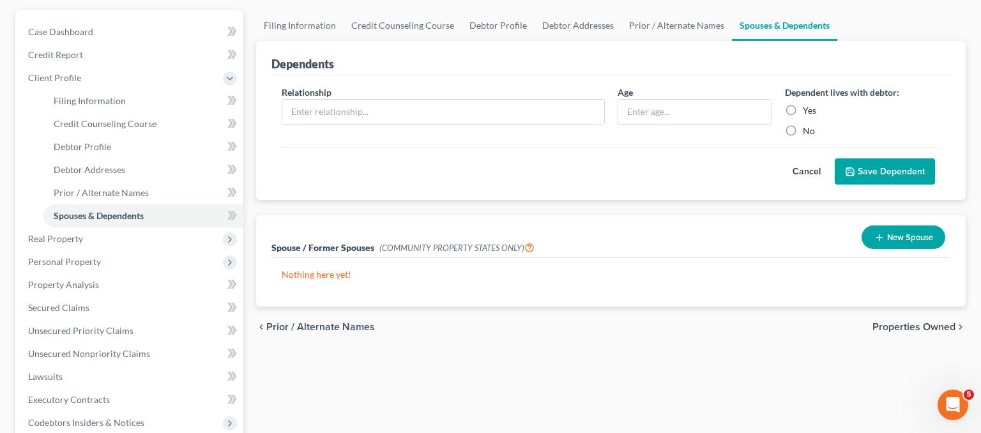
scroll to position [45, 0]
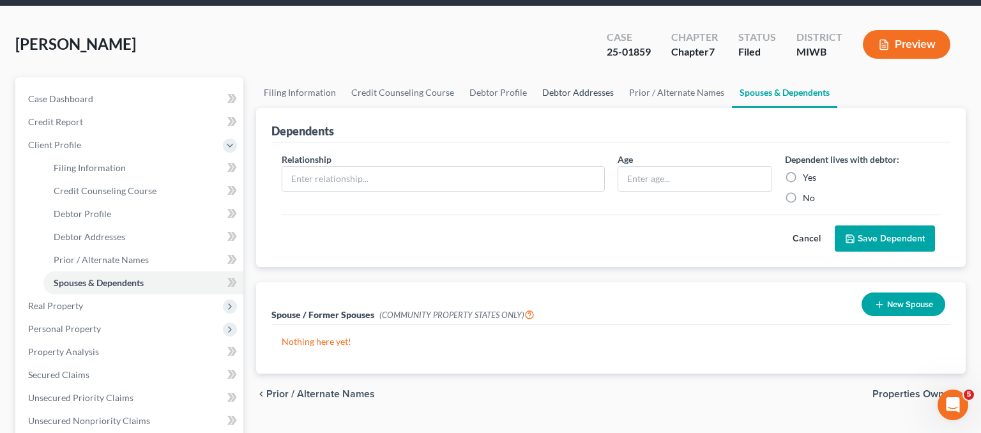
click at [567, 90] on link "Debtor Addresses" at bounding box center [578, 92] width 87 height 31
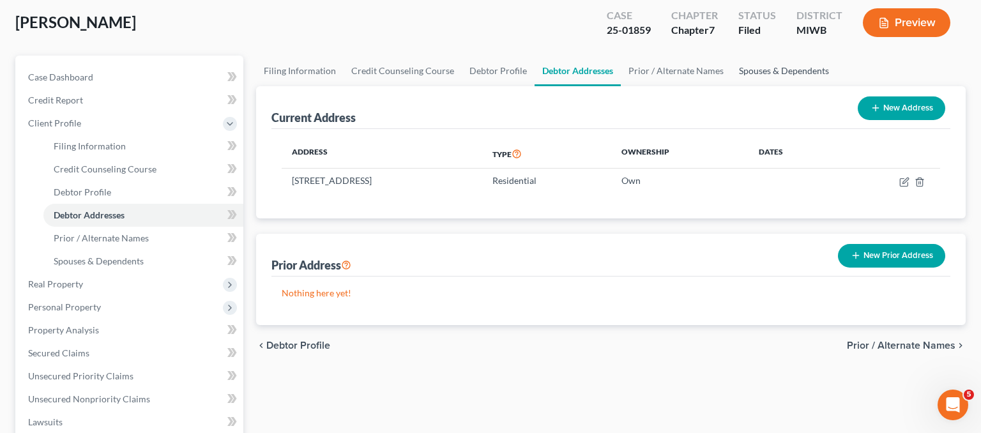
click at [745, 75] on link "Spouses & Dependents" at bounding box center [783, 71] width 105 height 31
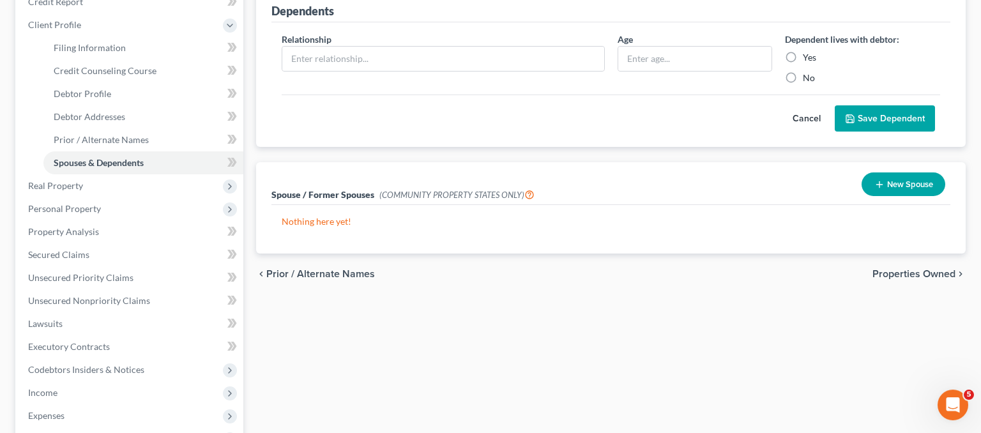
scroll to position [270, 0]
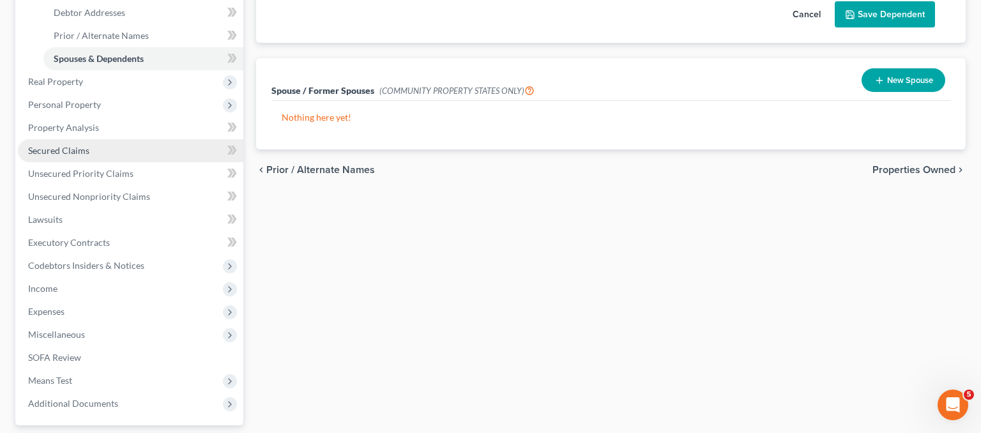
click at [73, 155] on span "Secured Claims" at bounding box center [58, 150] width 61 height 11
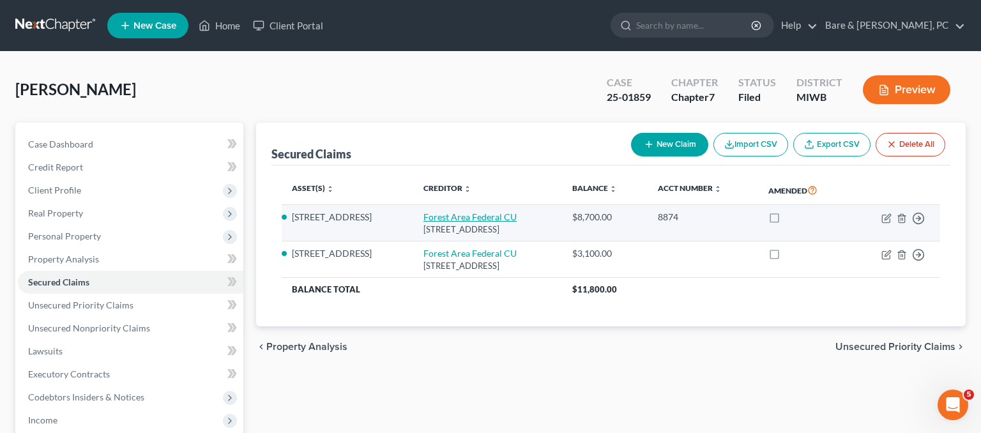
click at [450, 216] on link "Forest Area Federal CU" at bounding box center [470, 216] width 93 height 11
select select "23"
select select "2"
select select "3"
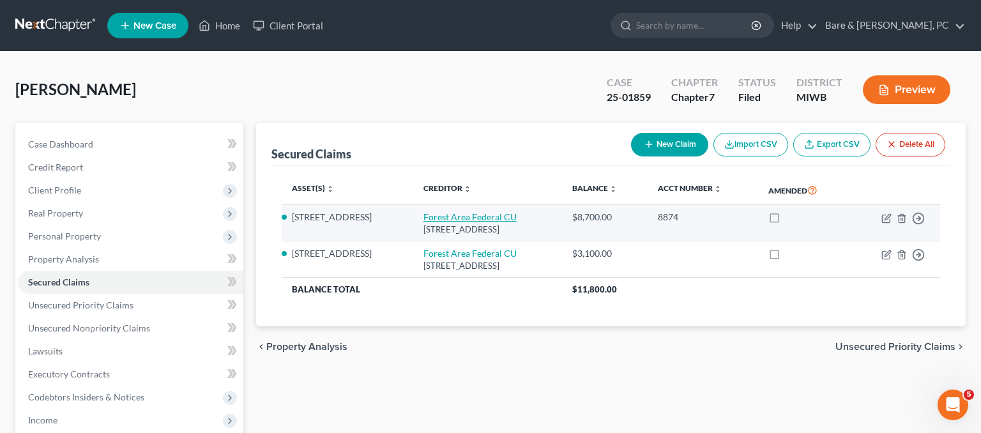
select select "0"
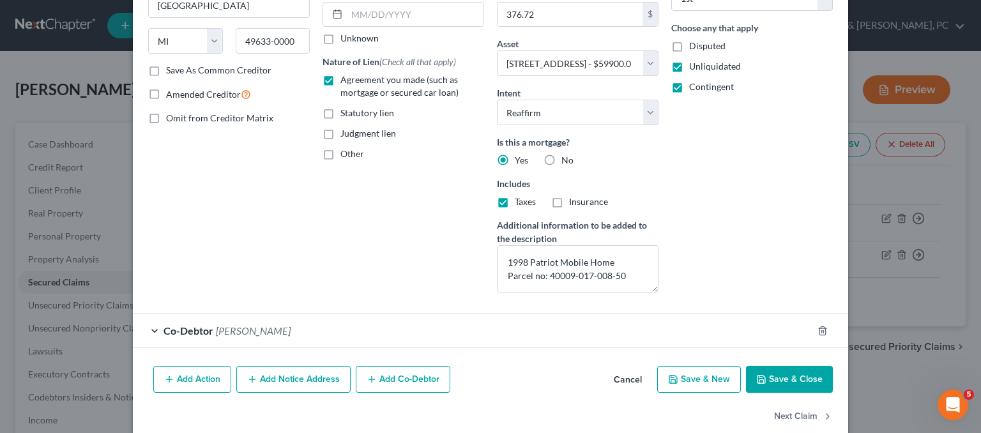
scroll to position [193, 0]
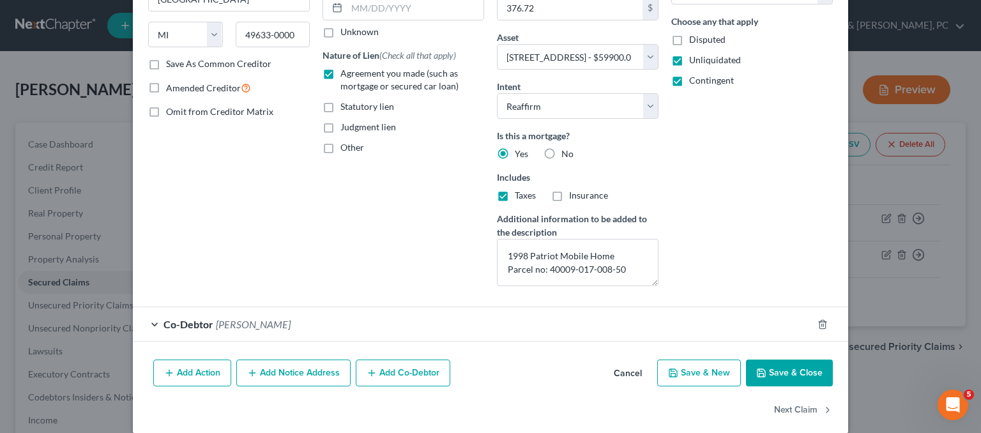
click at [781, 367] on button "Save & Close" at bounding box center [789, 373] width 87 height 27
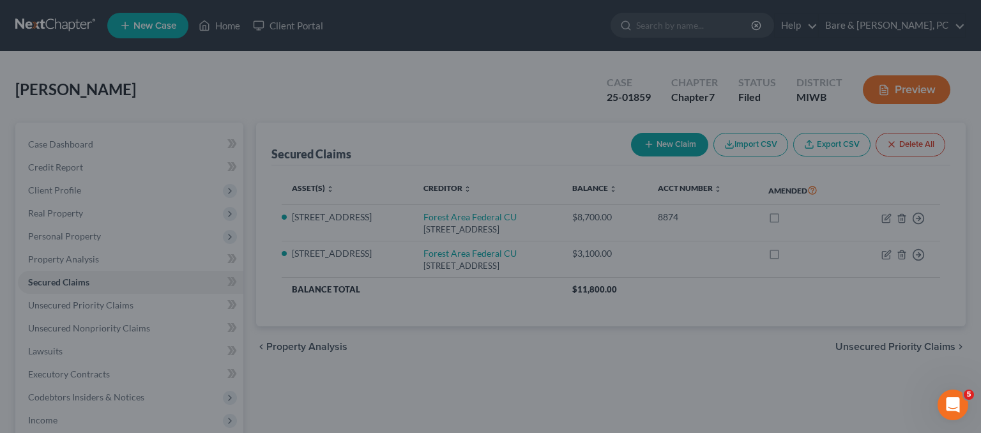
select select
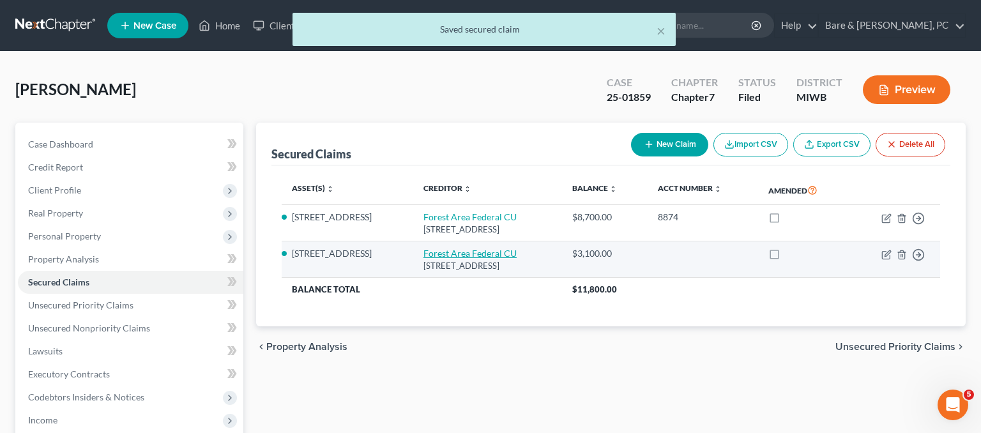
click at [456, 252] on link "Forest Area Federal CU" at bounding box center [470, 253] width 93 height 11
select select "23"
select select "2"
select select "3"
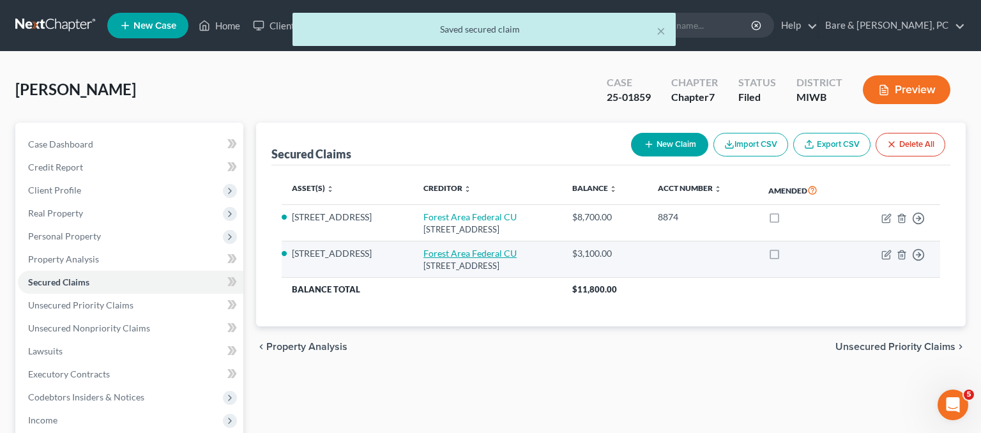
select select "0"
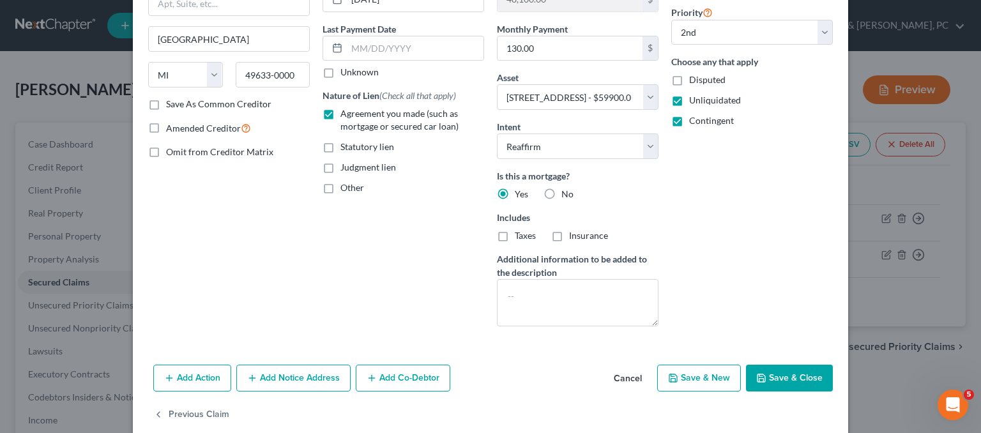
scroll to position [172, 0]
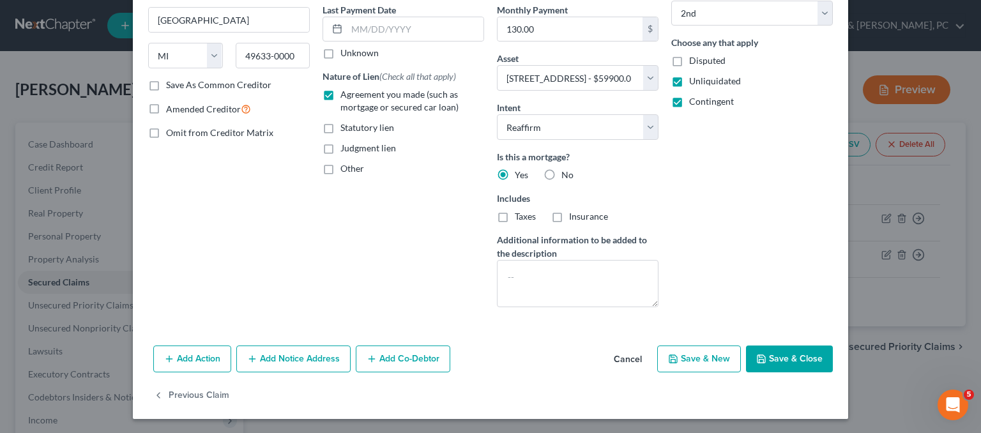
click at [784, 354] on button "Save & Close" at bounding box center [789, 359] width 87 height 27
select select
select select "1"
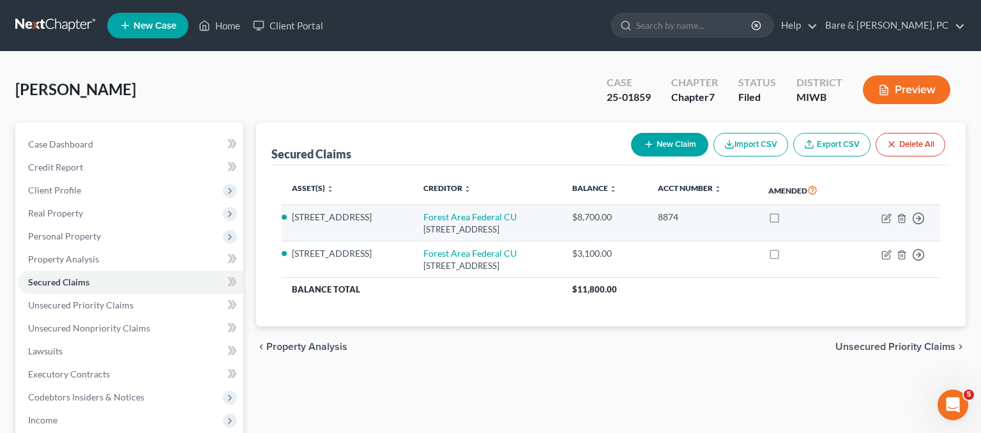
click at [323, 216] on li "[STREET_ADDRESS]" at bounding box center [347, 217] width 111 height 13
click at [424, 212] on link "Forest Area Federal CU" at bounding box center [470, 216] width 93 height 11
select select "23"
select select "2"
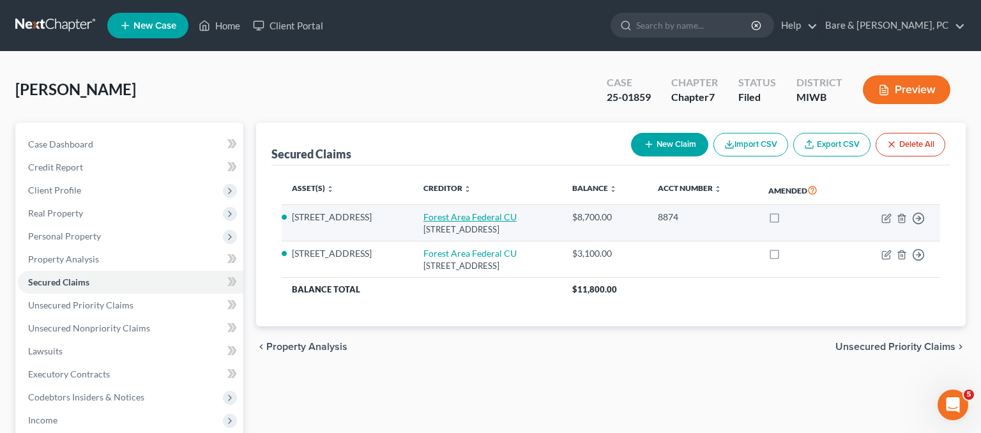
select select "3"
select select "0"
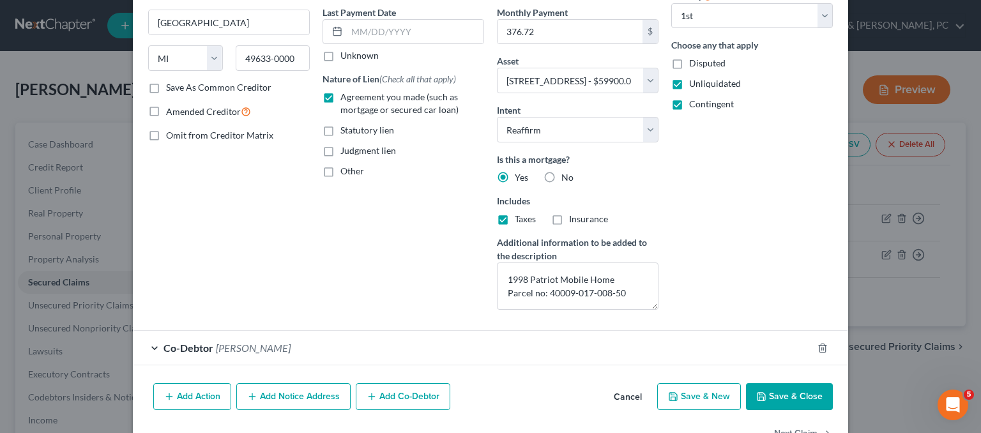
scroll to position [207, 0]
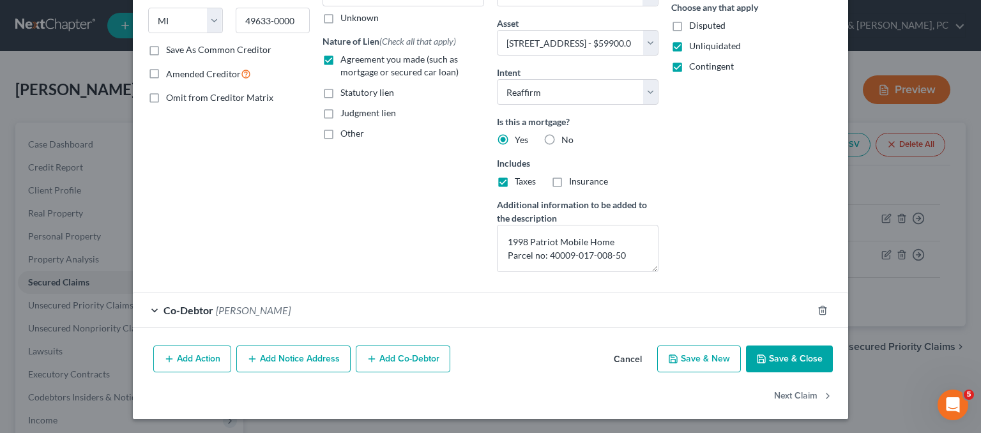
click at [786, 353] on button "Save & Close" at bounding box center [789, 359] width 87 height 27
select select
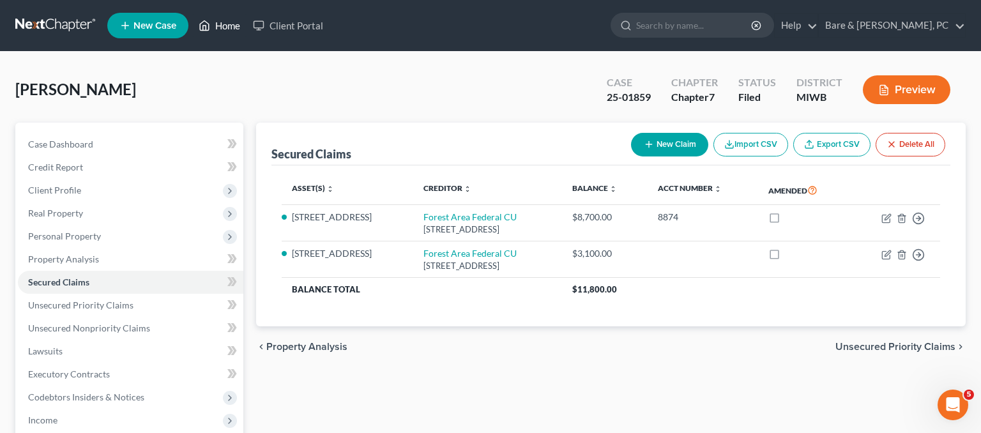
click at [219, 31] on link "Home" at bounding box center [219, 25] width 54 height 23
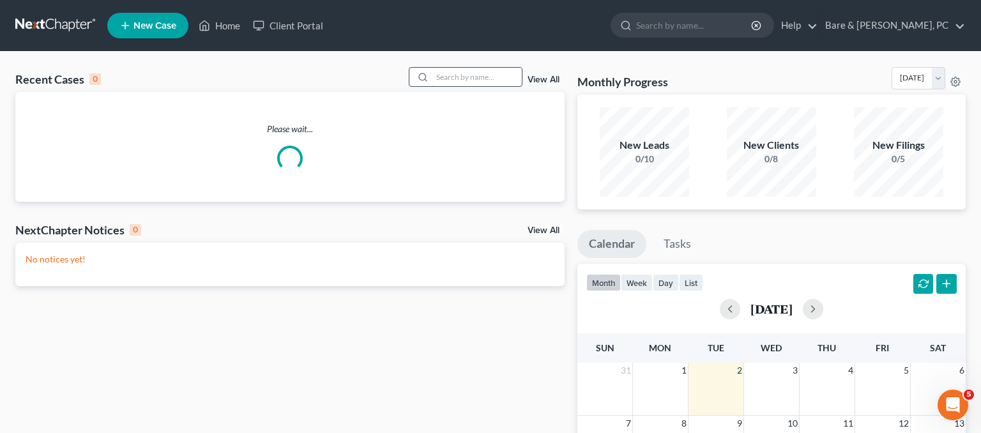
click at [456, 79] on input "search" at bounding box center [476, 77] width 89 height 19
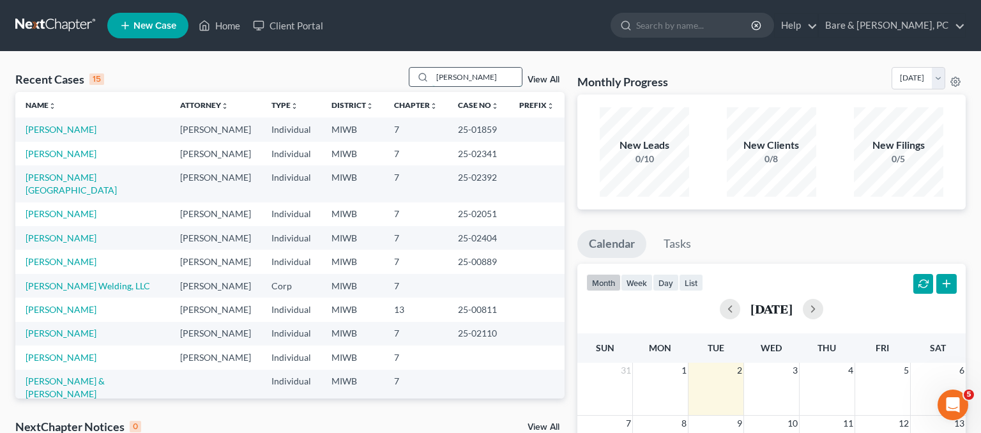
type input "[PERSON_NAME]"
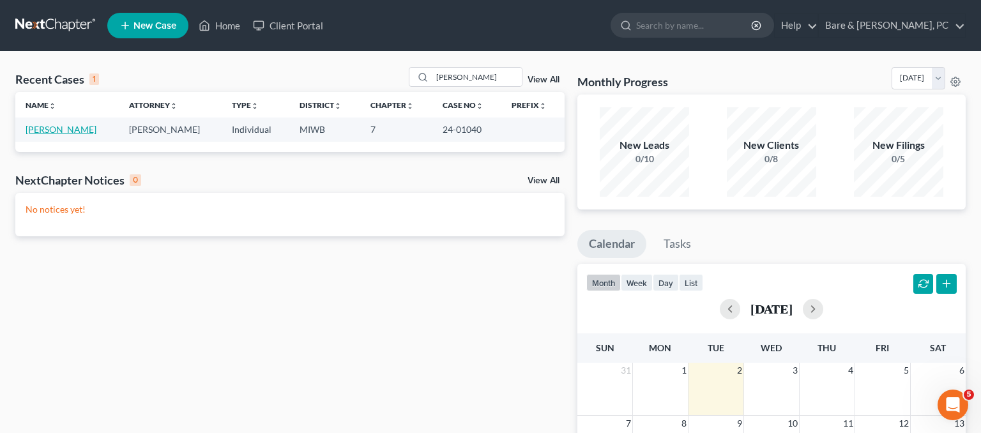
click at [69, 132] on link "[PERSON_NAME]" at bounding box center [61, 129] width 71 height 11
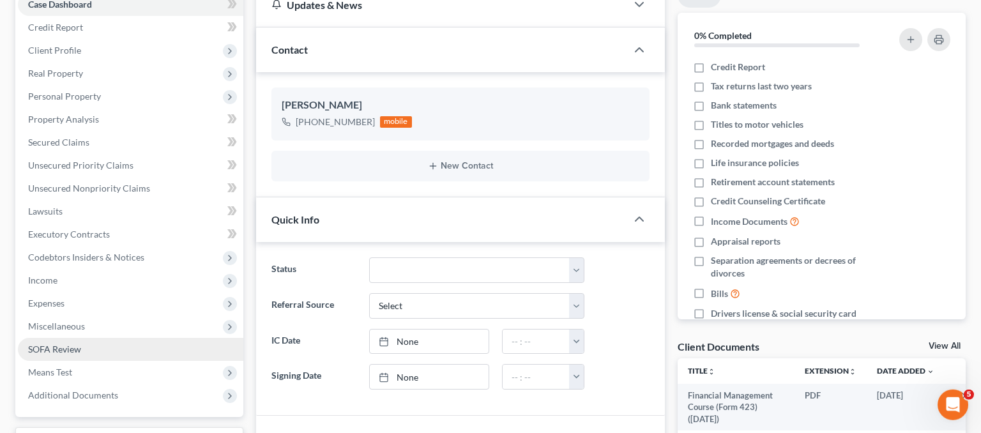
scroll to position [202, 0]
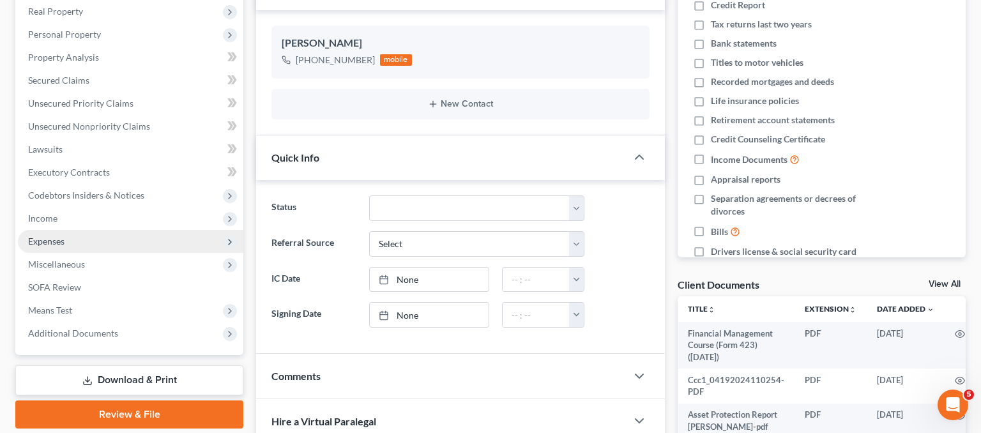
click at [43, 243] on span "Expenses" at bounding box center [46, 241] width 36 height 11
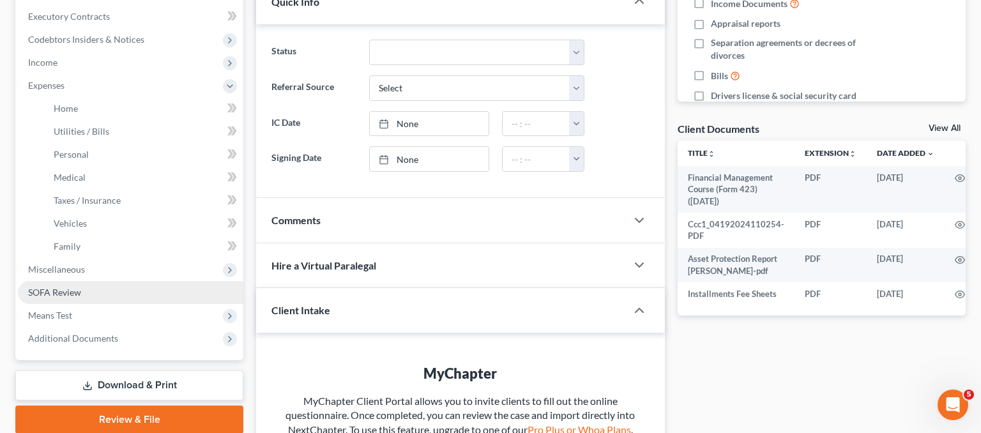
scroll to position [404, 0]
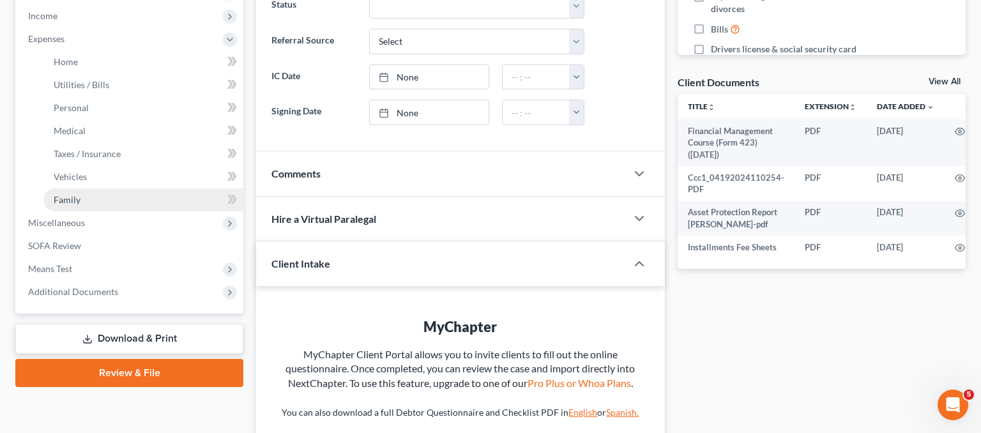
click at [77, 198] on span "Family" at bounding box center [67, 199] width 27 height 11
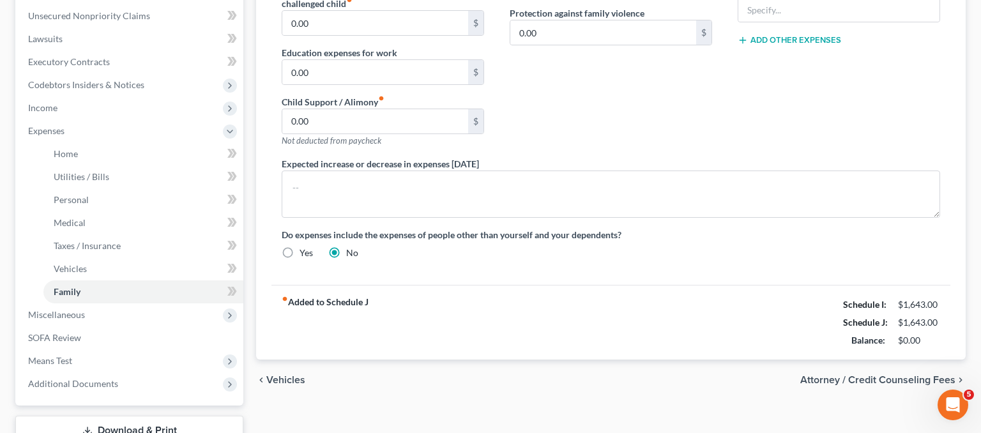
scroll to position [406, 0]
